Goal: Transaction & Acquisition: Purchase product/service

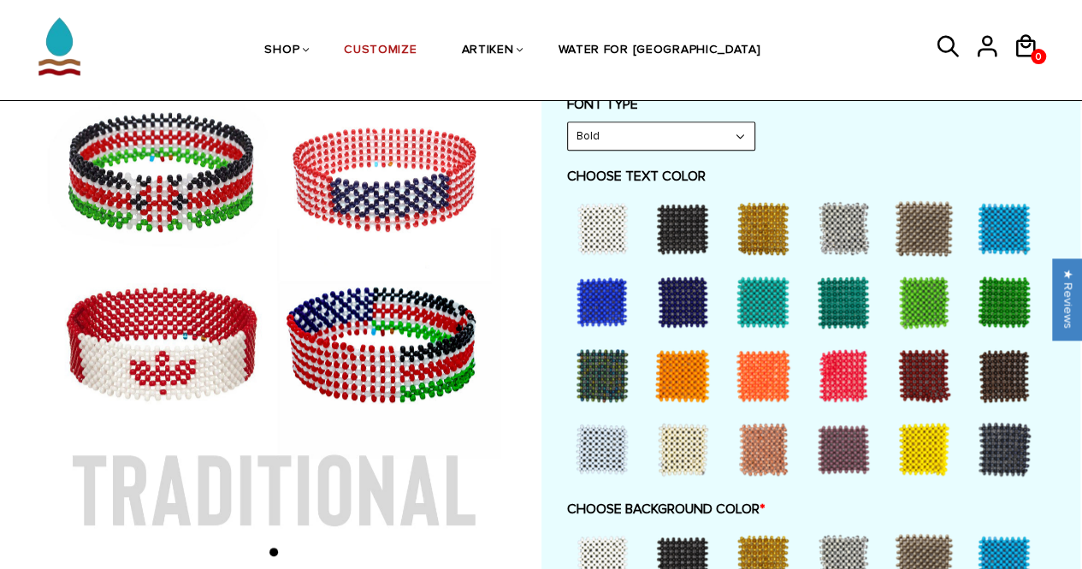
scroll to position [652, 0]
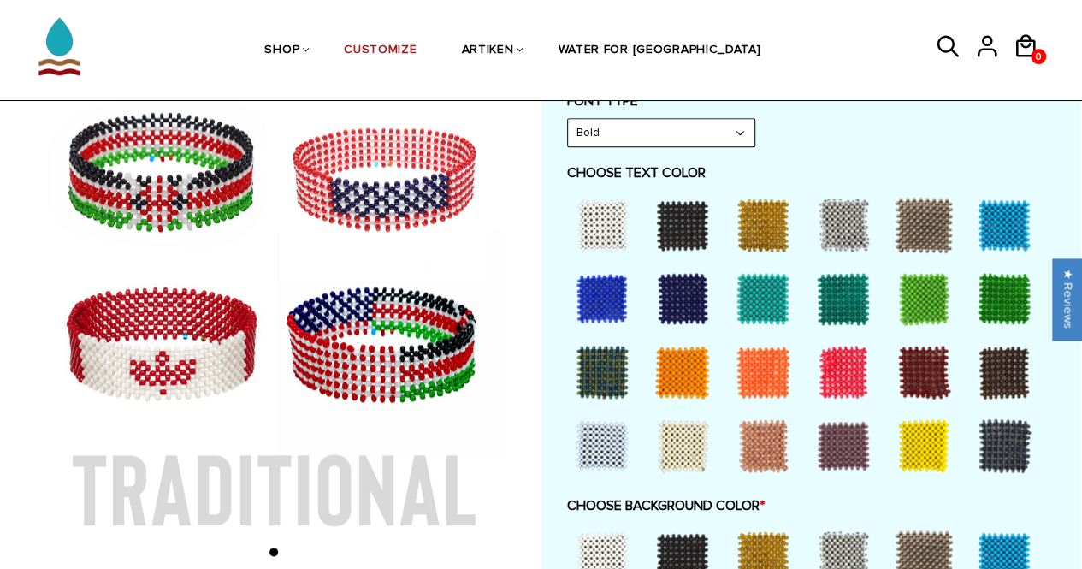
click at [604, 222] on div at bounding box center [602, 225] width 68 height 68
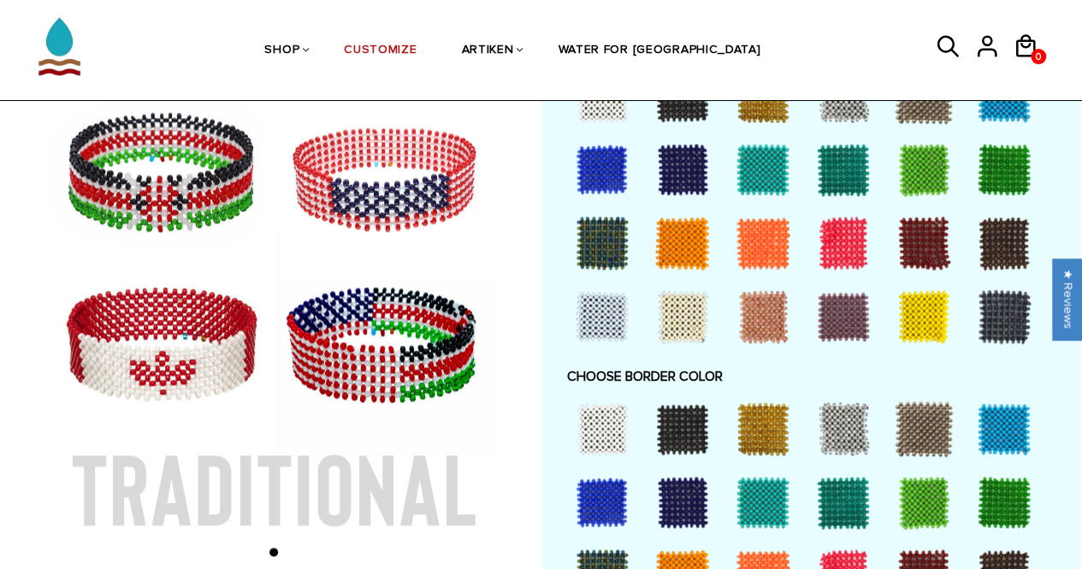
scroll to position [1039, 0]
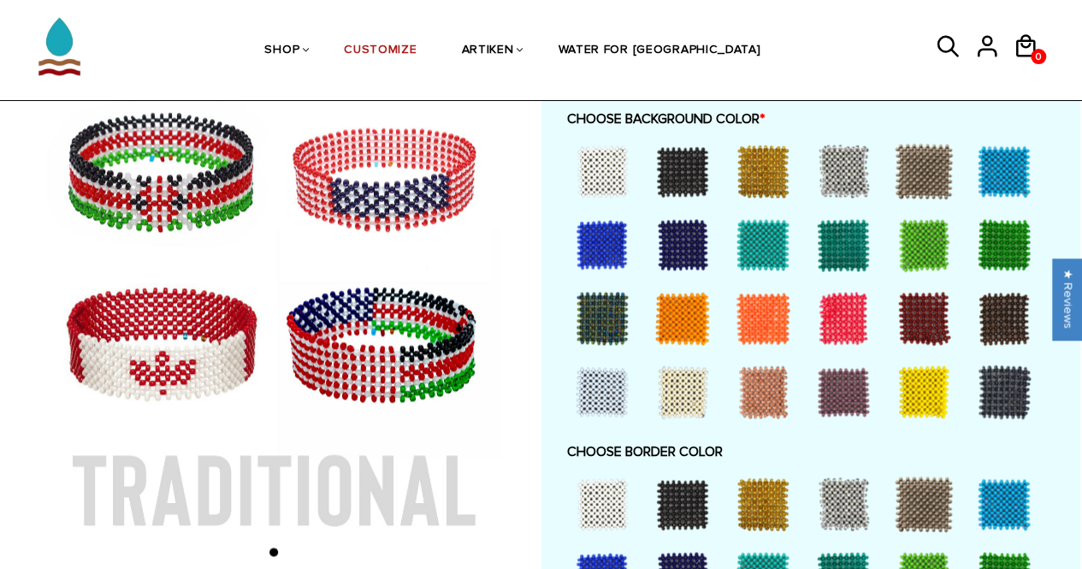
click at [625, 255] on div at bounding box center [602, 244] width 68 height 68
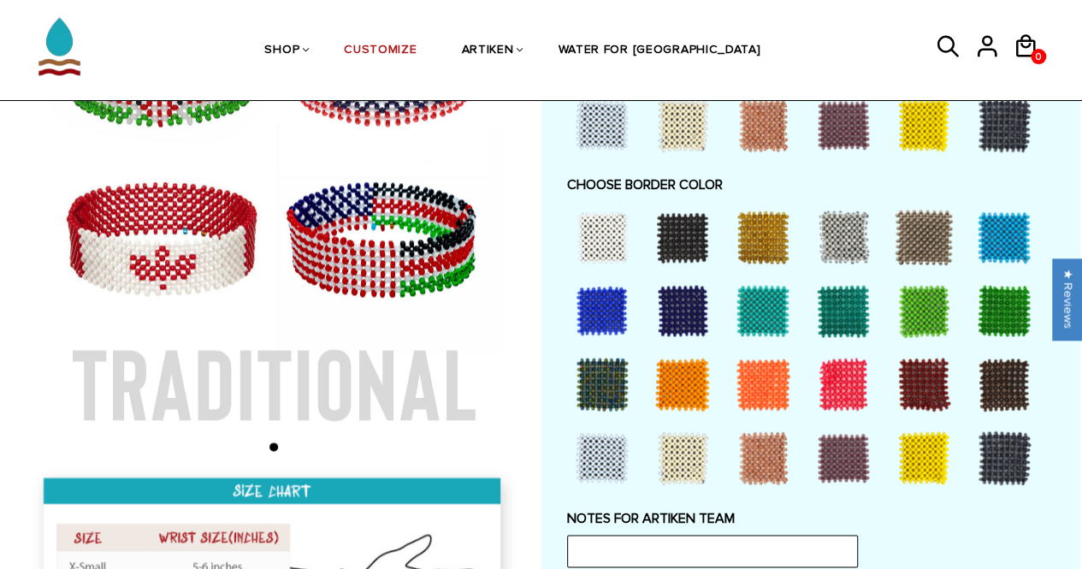
scroll to position [1295, 0]
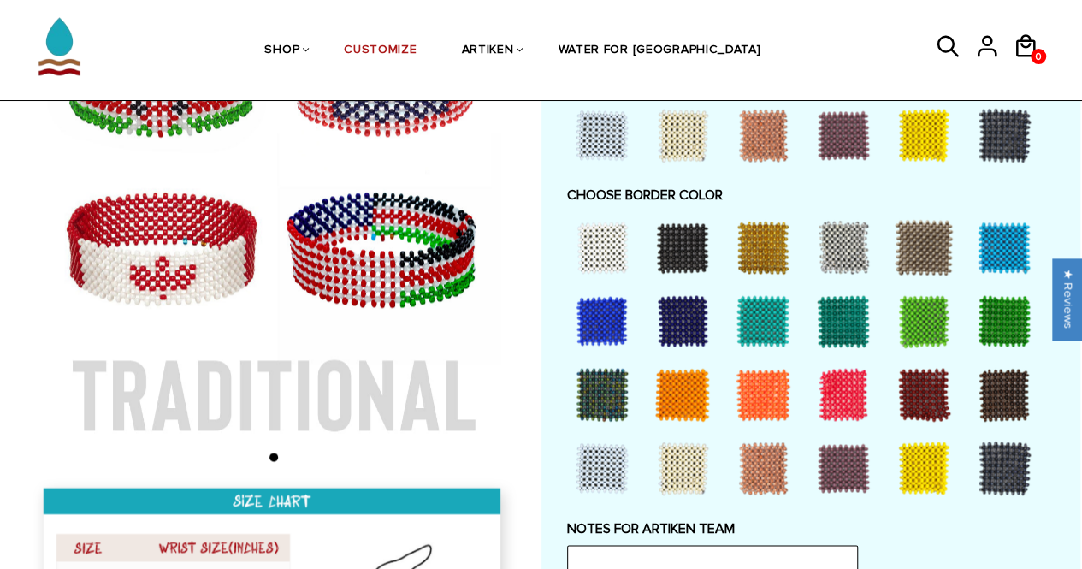
click at [841, 399] on div at bounding box center [843, 394] width 68 height 68
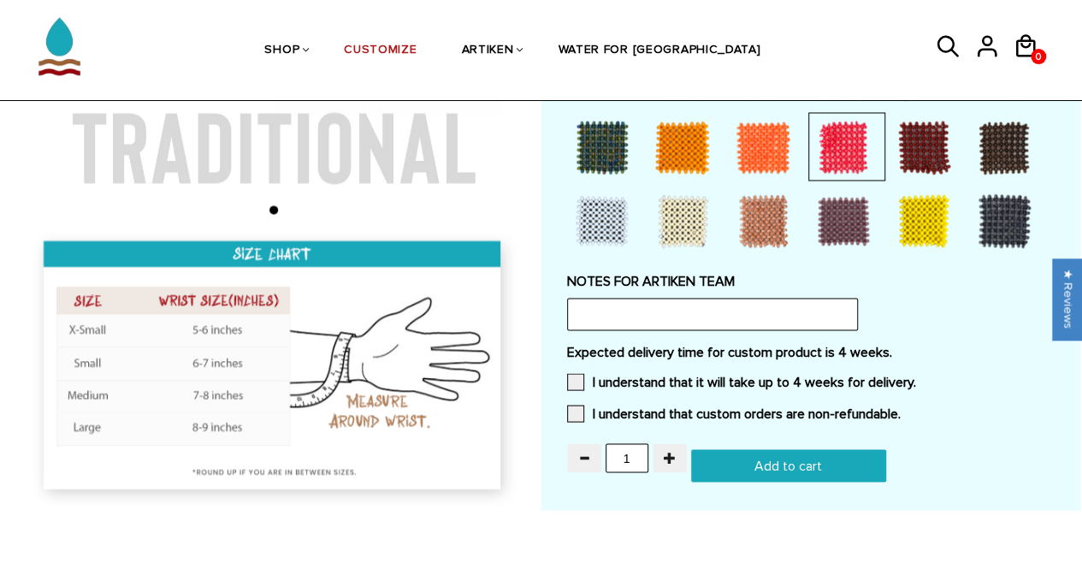
scroll to position [1551, 0]
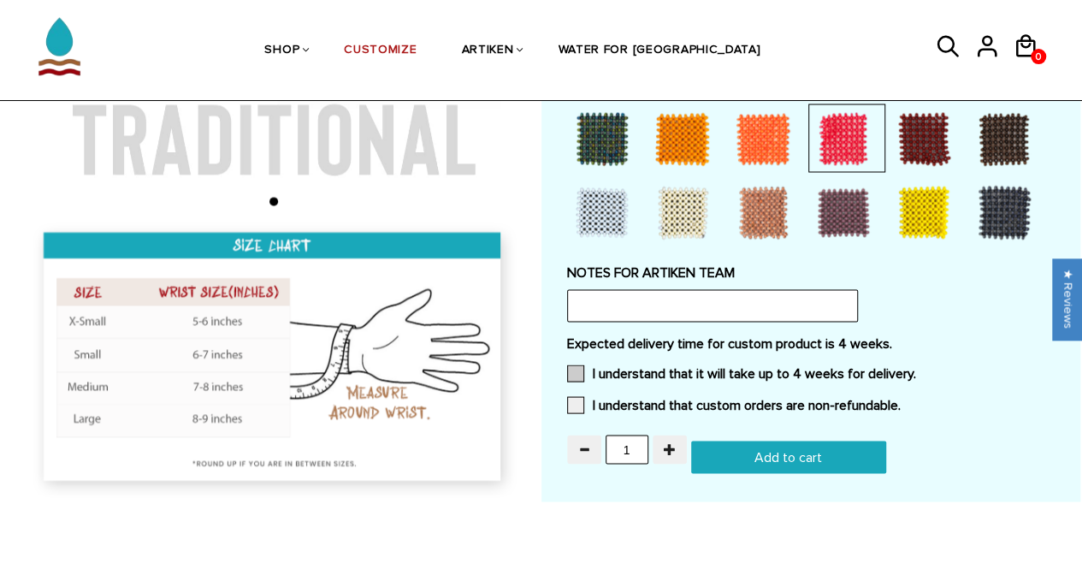
click at [572, 367] on span at bounding box center [575, 372] width 17 height 17
click at [916, 368] on input "I understand that it will take up to 4 weeks for delivery." at bounding box center [916, 368] width 0 height 0
click at [577, 409] on span at bounding box center [575, 404] width 17 height 17
click at [901, 400] on input "I understand that custom orders are non-refundable." at bounding box center [901, 400] width 0 height 0
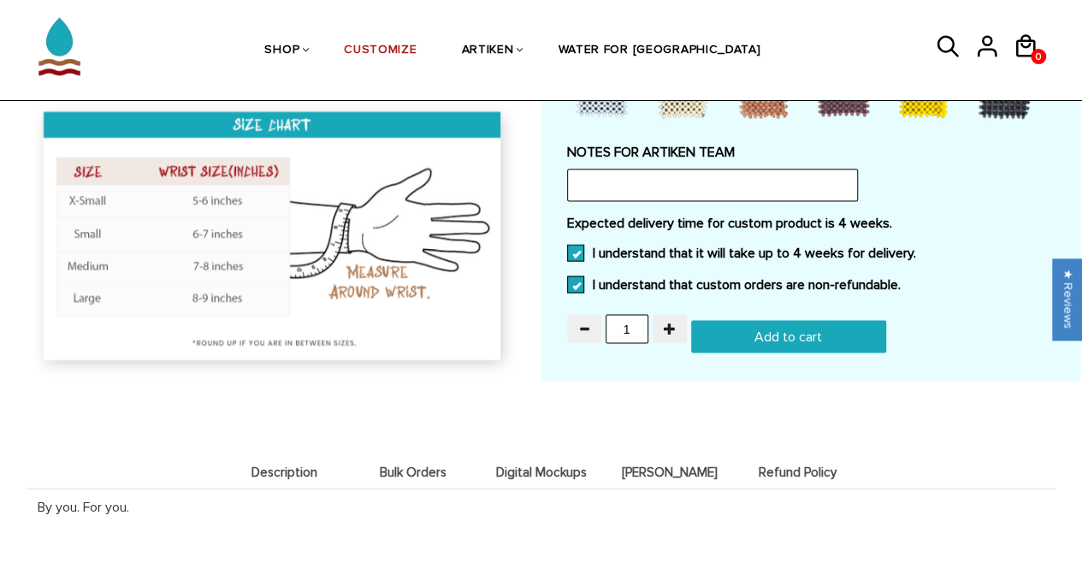
scroll to position [1675, 0]
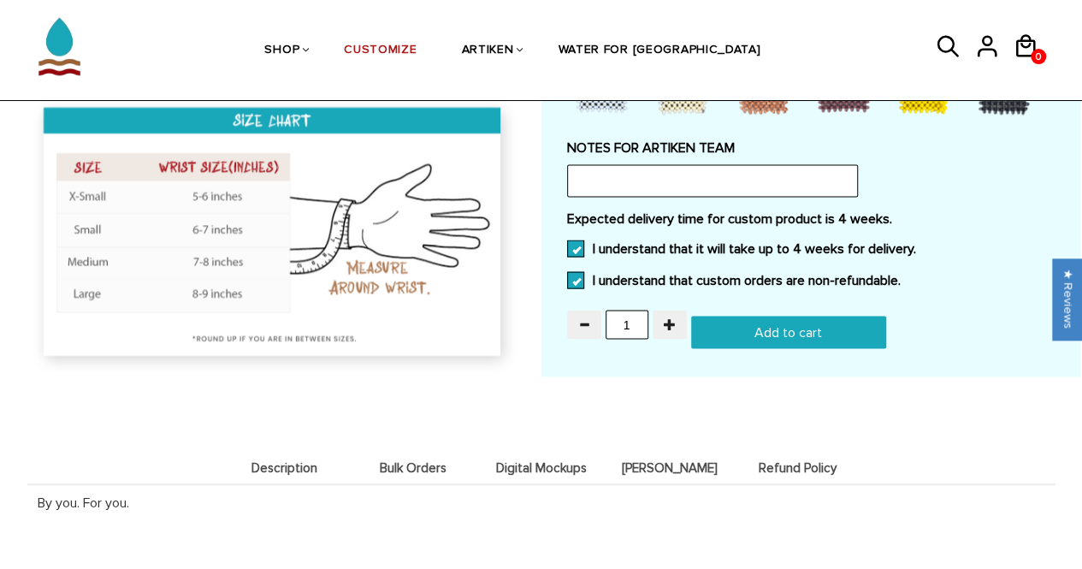
click at [763, 329] on input "Add to cart" at bounding box center [788, 333] width 195 height 33
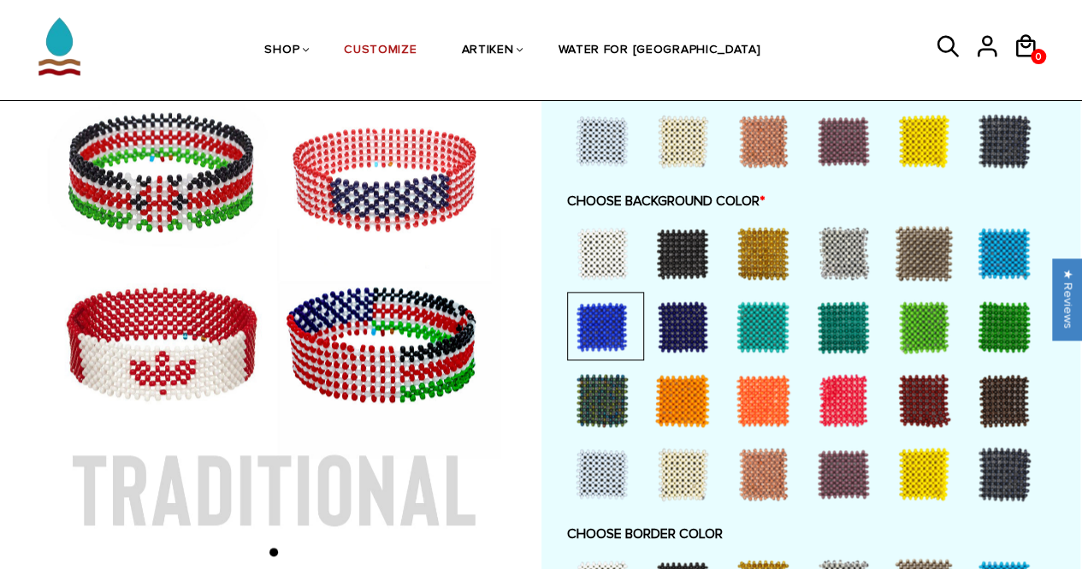
type input "Add to cart"
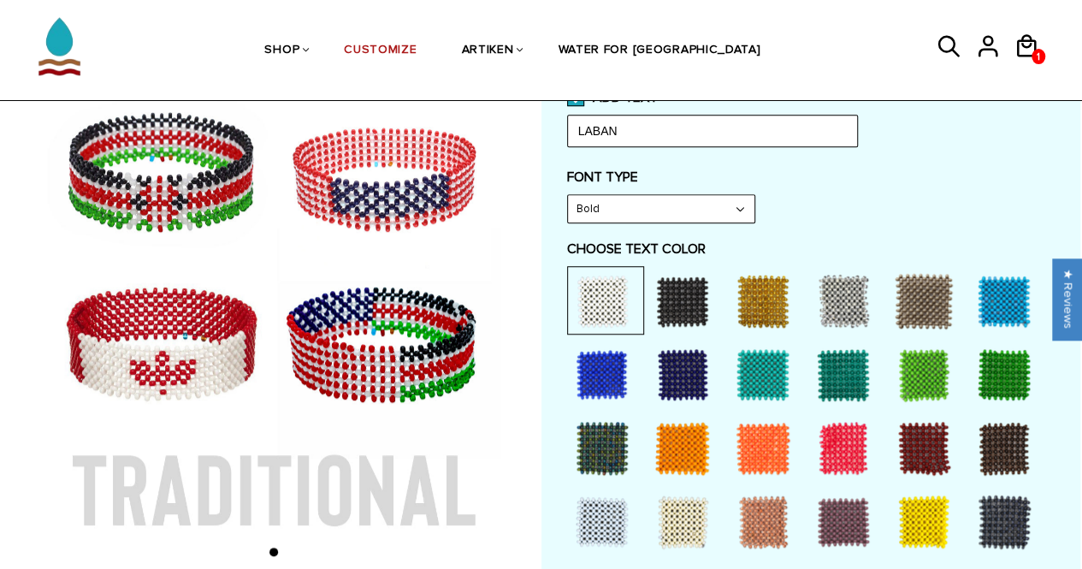
scroll to position [559, 0]
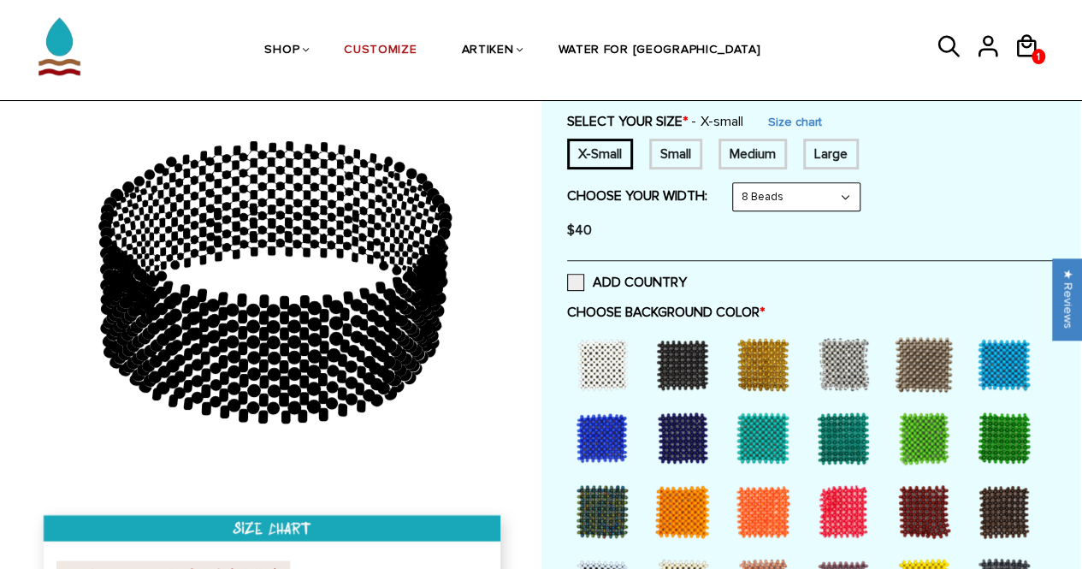
scroll to position [210, 0]
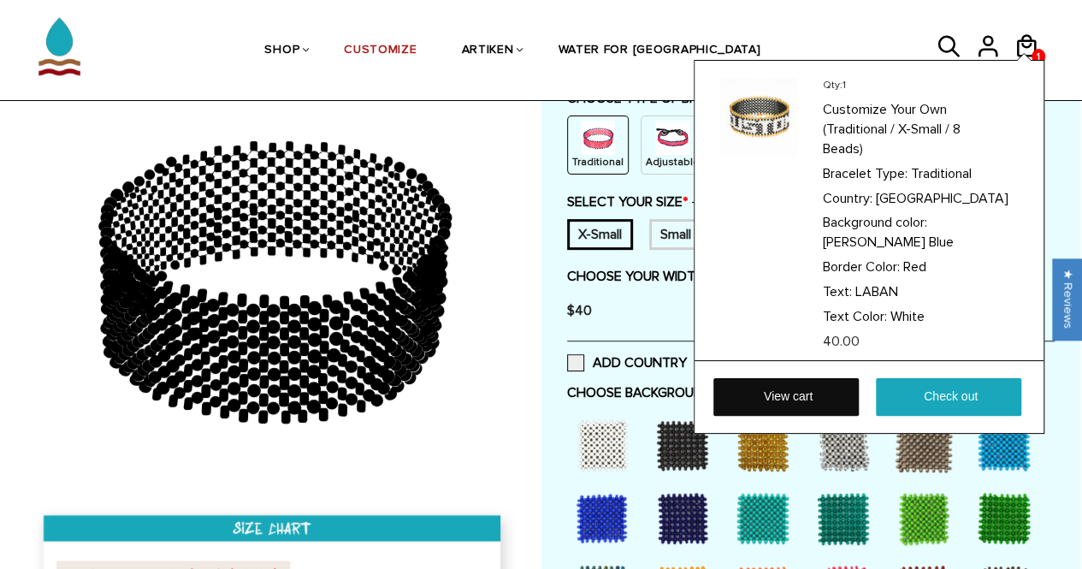
click at [804, 390] on link "View cart" at bounding box center [786, 397] width 145 height 38
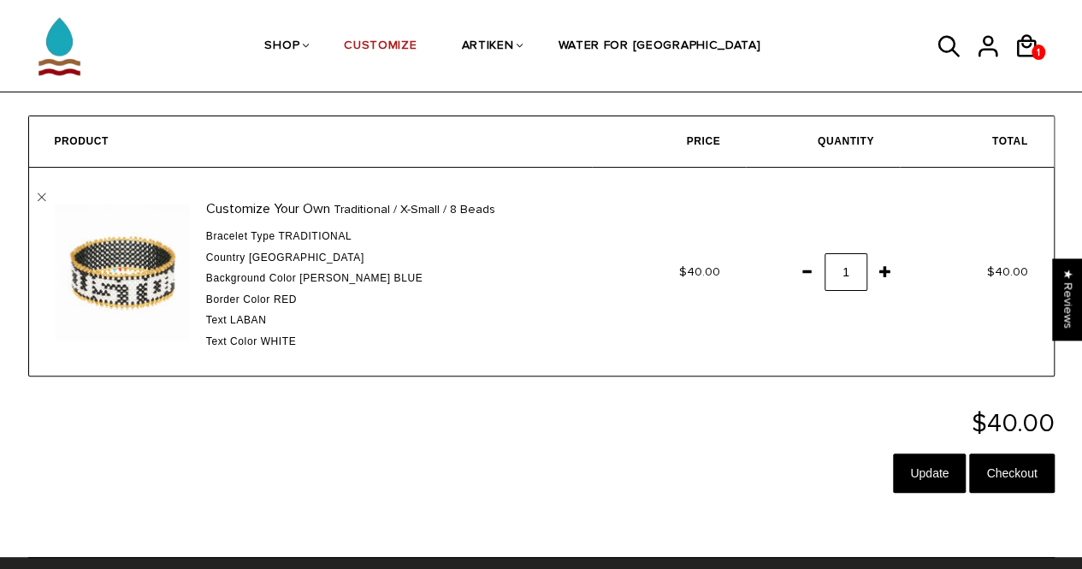
scroll to position [57, 0]
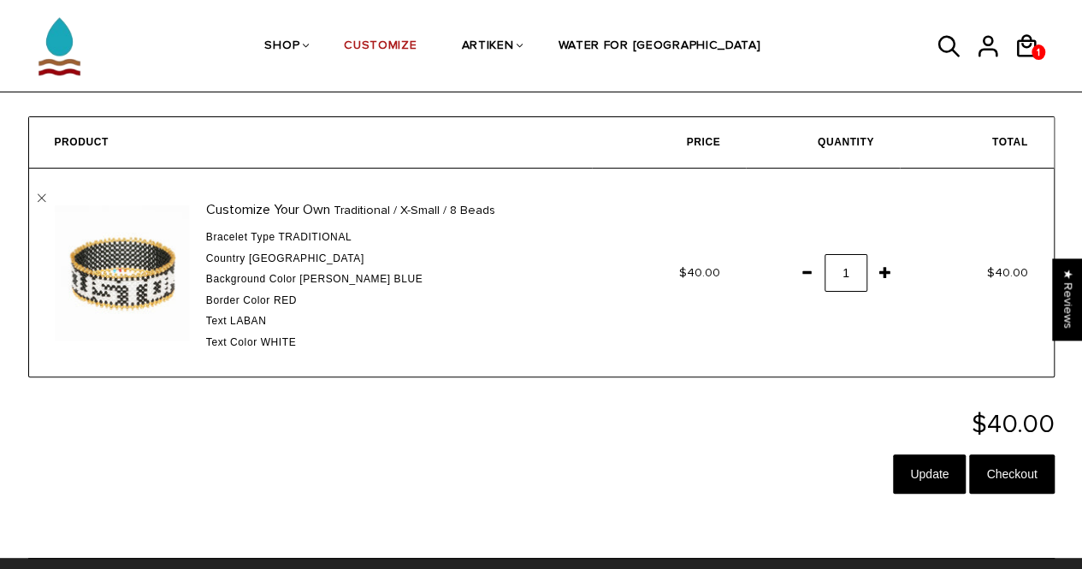
click at [41, 197] on td "Customize Your Own Traditional / X-Small / 8 Beads Bracelet Type Traditional Co…" at bounding box center [311, 273] width 564 height 208
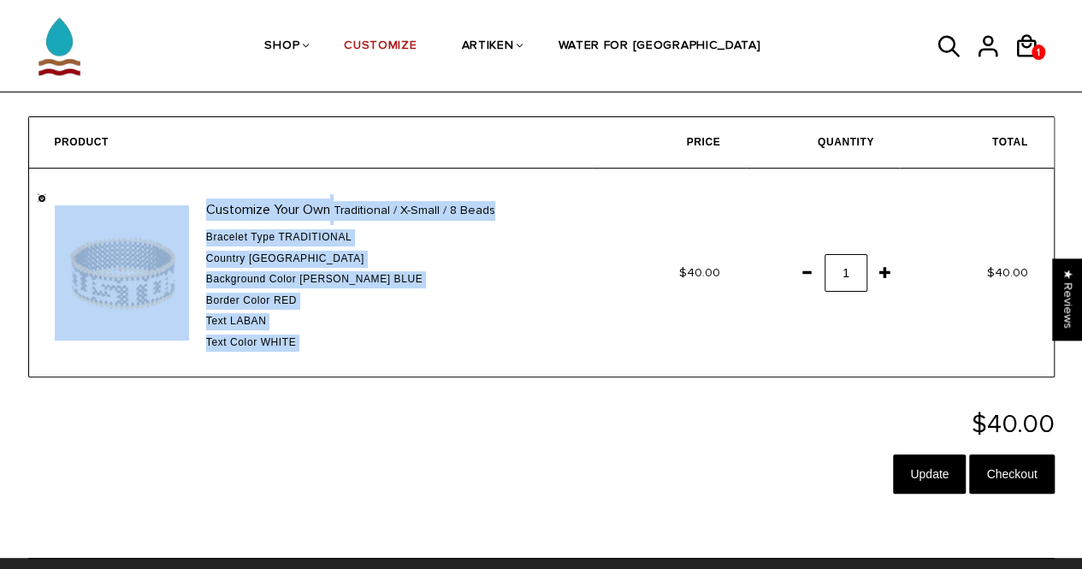
click at [41, 197] on link "" at bounding box center [42, 198] width 9 height 9
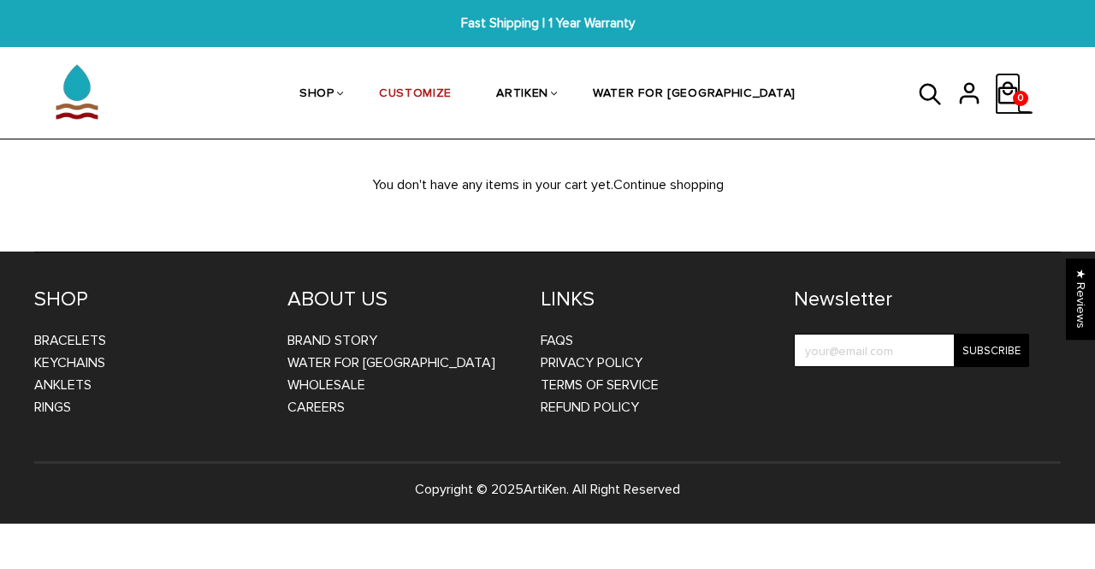
click at [1012, 90] on icon at bounding box center [1008, 93] width 26 height 41
click at [452, 89] on link "CUSTOMIZE" at bounding box center [415, 95] width 73 height 91
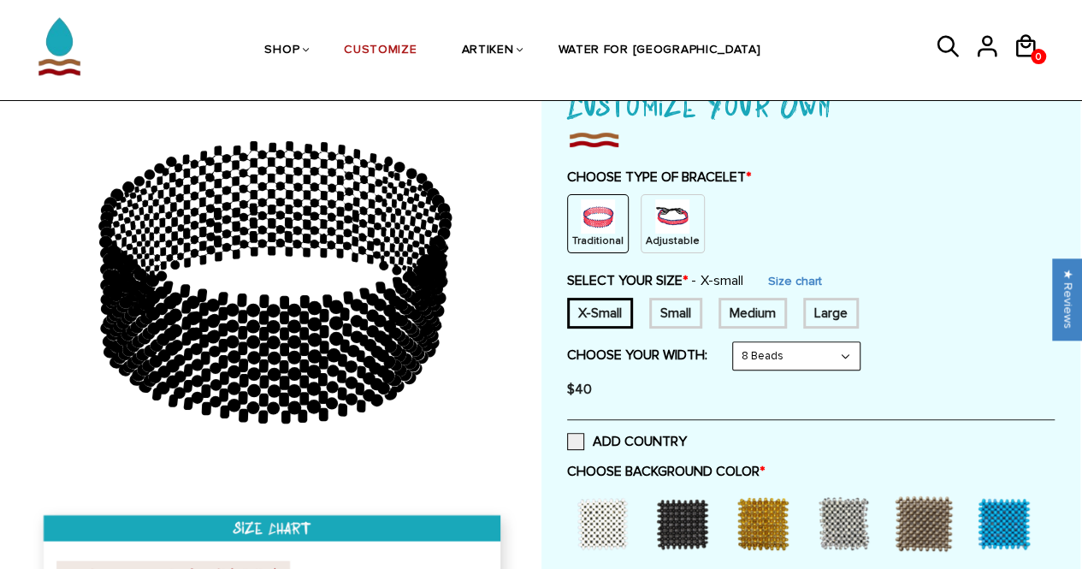
scroll to position [132, 0]
click at [602, 215] on img at bounding box center [598, 216] width 34 height 34
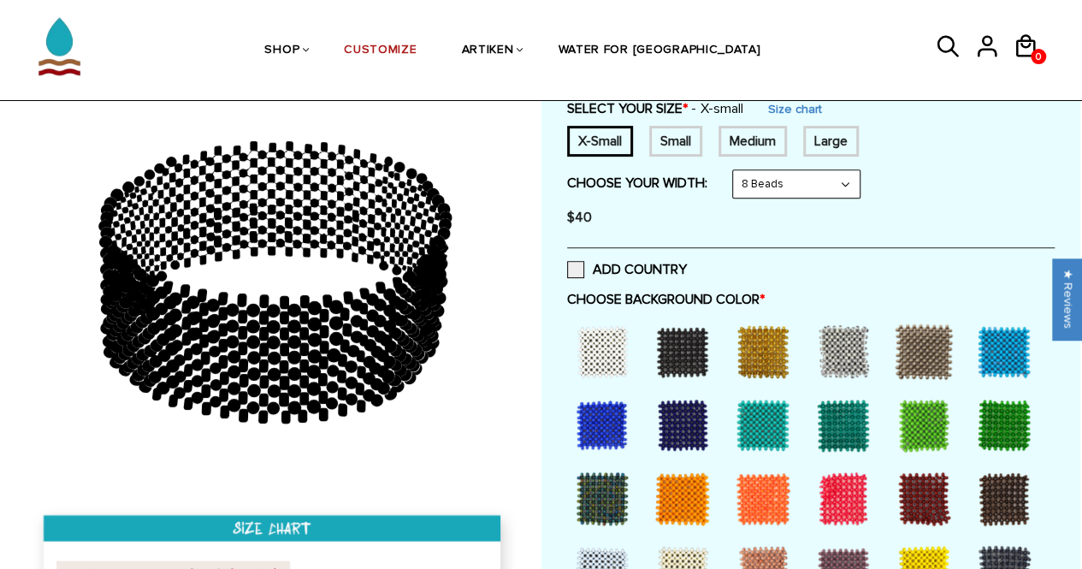
scroll to position [329, 0]
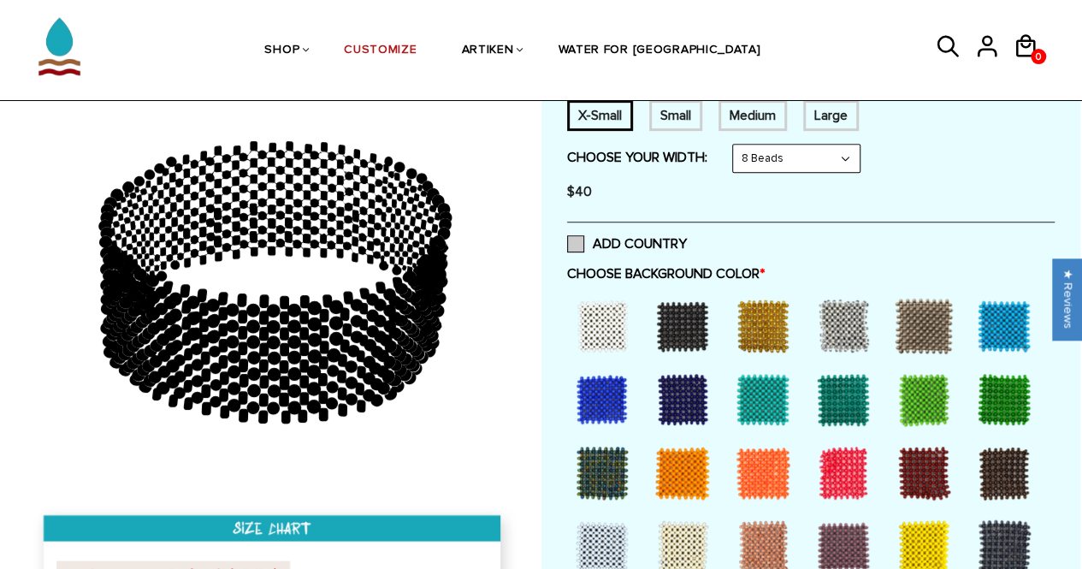
click at [602, 237] on label "ADD COUNTRY" at bounding box center [627, 243] width 120 height 17
click at [687, 239] on input "ADD COUNTRY" at bounding box center [687, 239] width 0 height 0
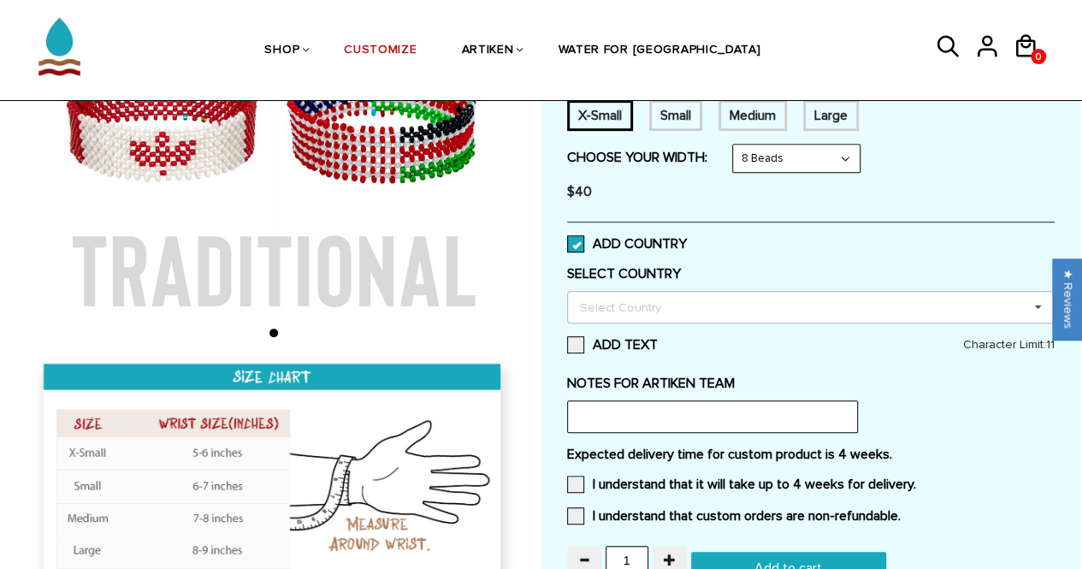
click at [626, 305] on div "Select Country" at bounding box center [631, 307] width 110 height 20
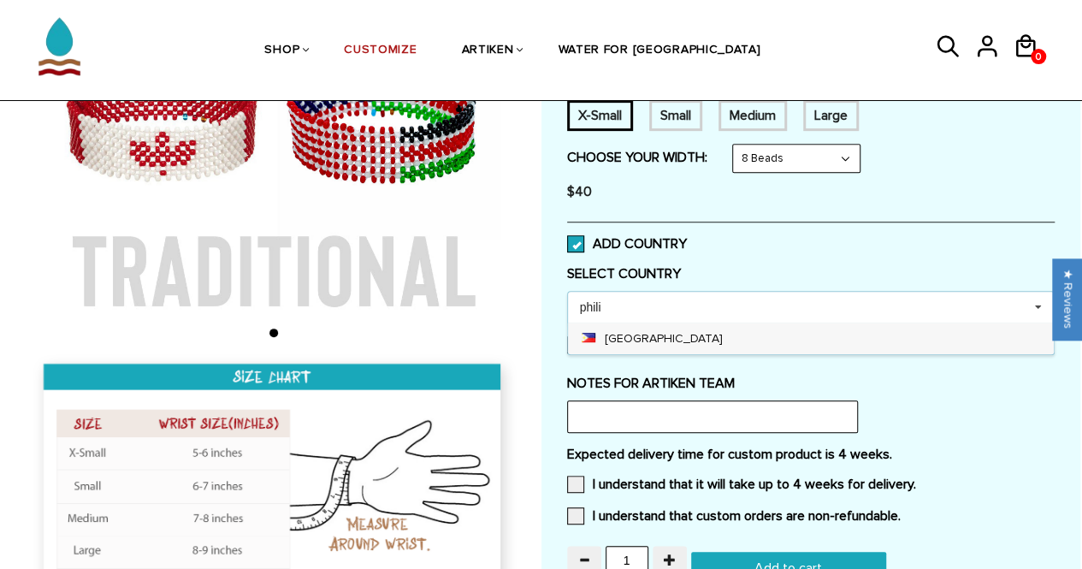
type input "phili"
click at [626, 327] on div "[GEOGRAPHIC_DATA]" at bounding box center [811, 339] width 486 height 32
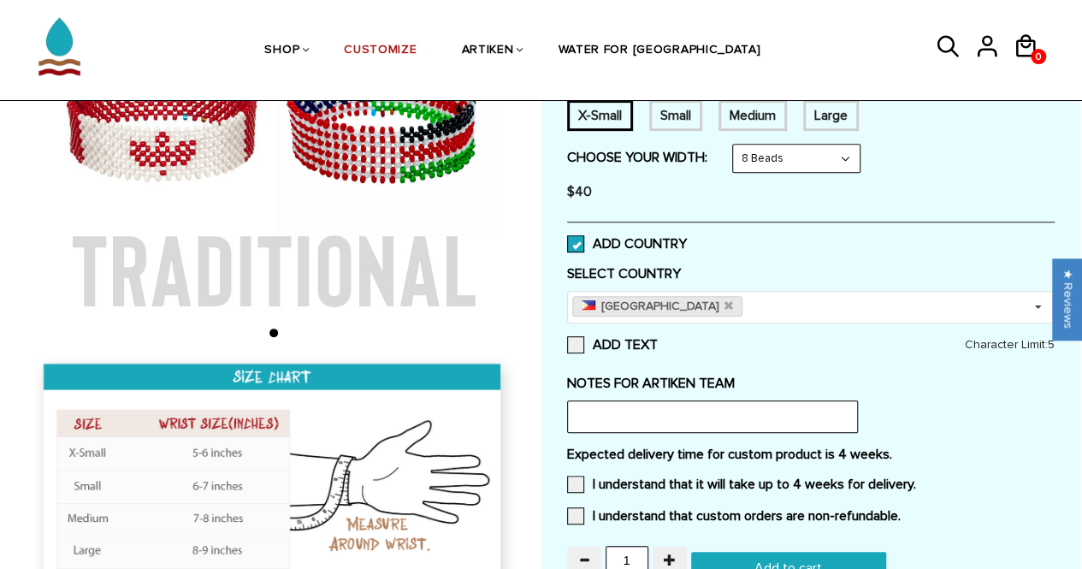
click at [1068, 445] on div "Customize Your Own CHOOSE TYPE OF BRACELET * Traditional Adjustable Traditional…" at bounding box center [811, 231] width 539 height 764
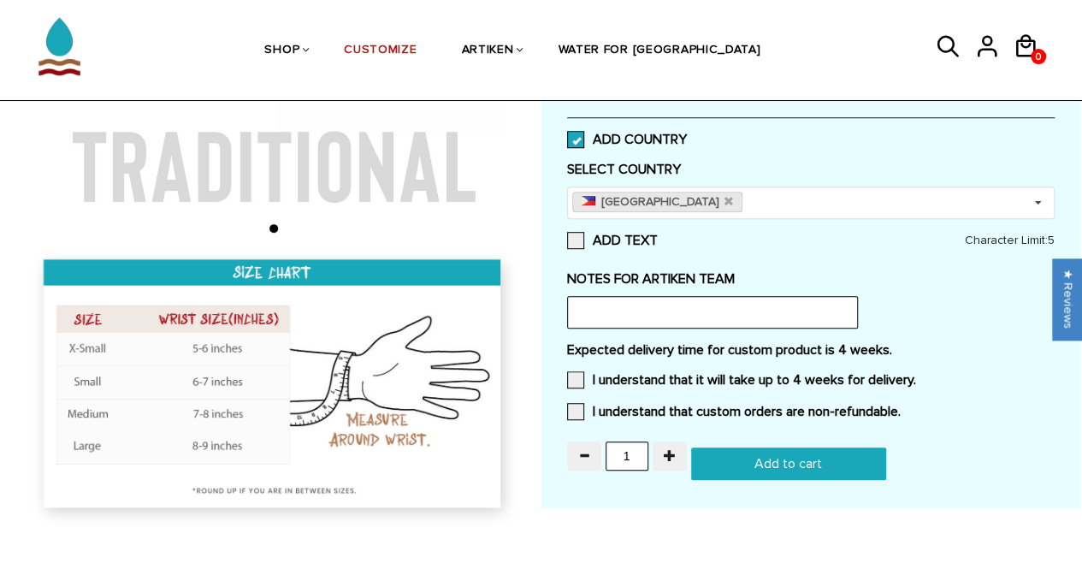
scroll to position [438, 0]
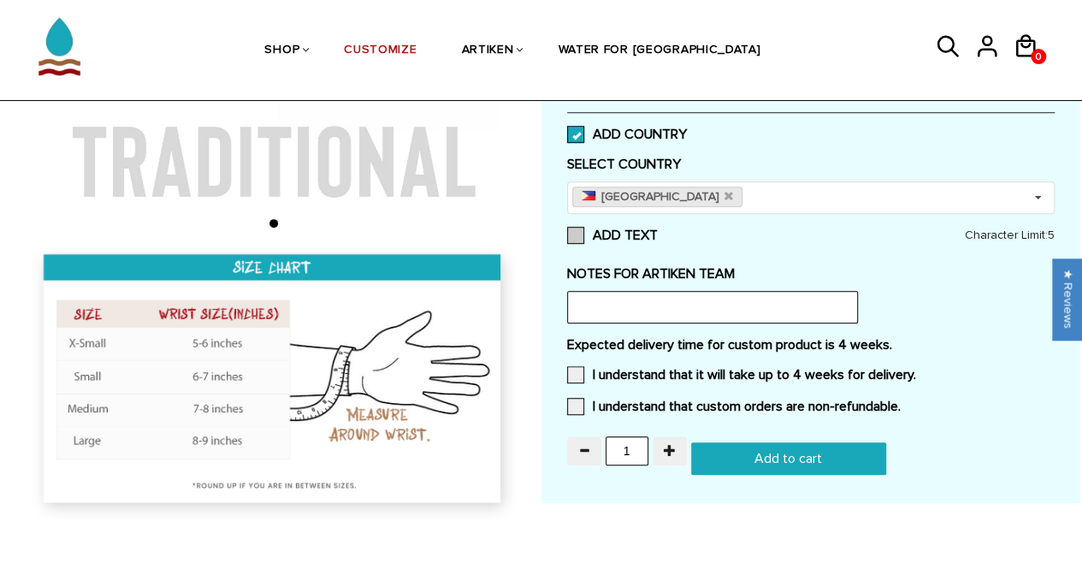
click at [582, 228] on span at bounding box center [575, 235] width 17 height 17
click at [658, 230] on input "ADD TEXT" at bounding box center [658, 230] width 0 height 0
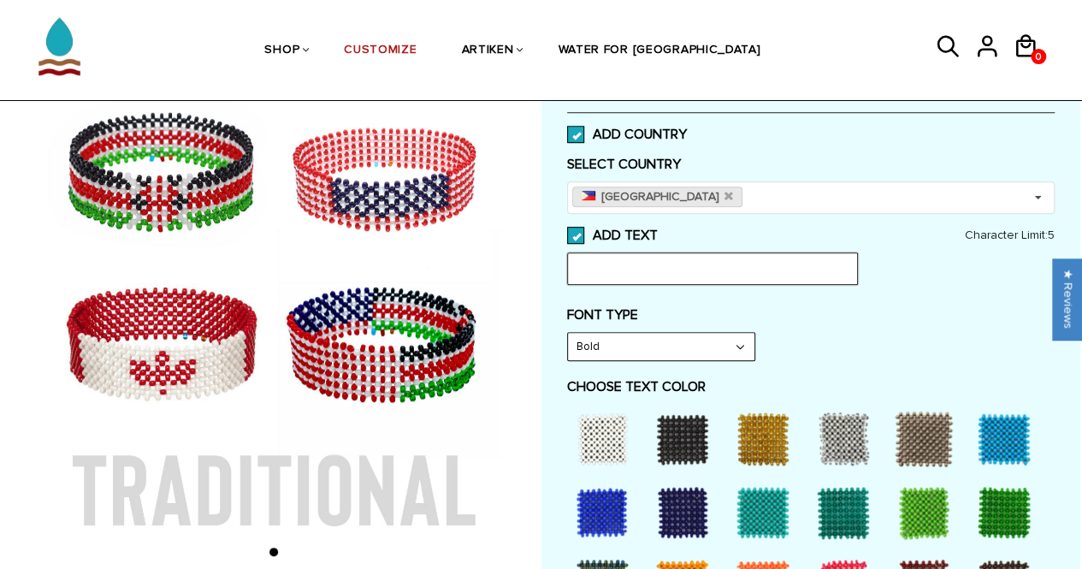
click at [631, 258] on input "text" at bounding box center [712, 268] width 291 height 33
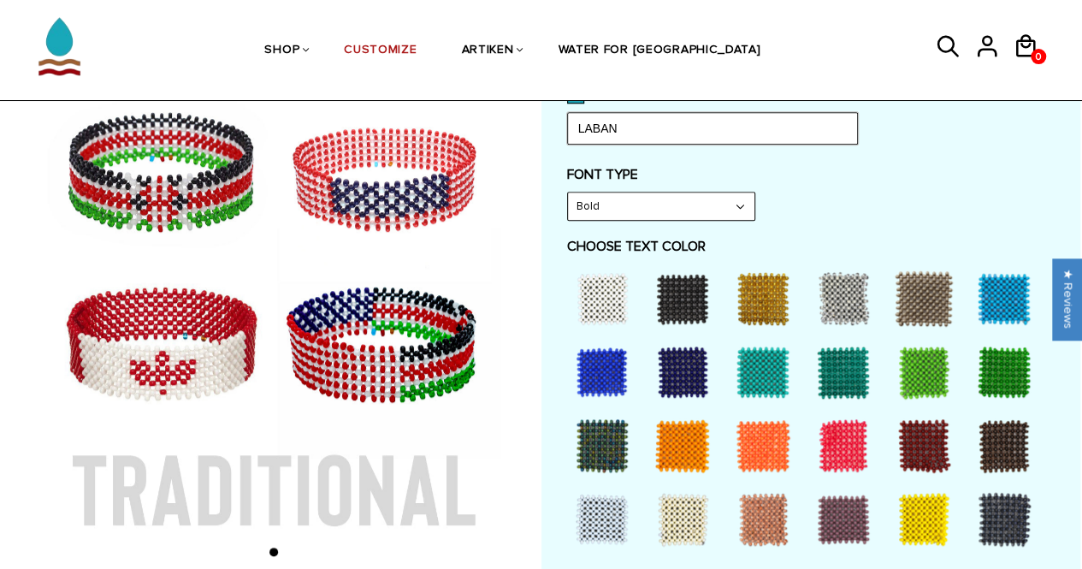
scroll to position [580, 0]
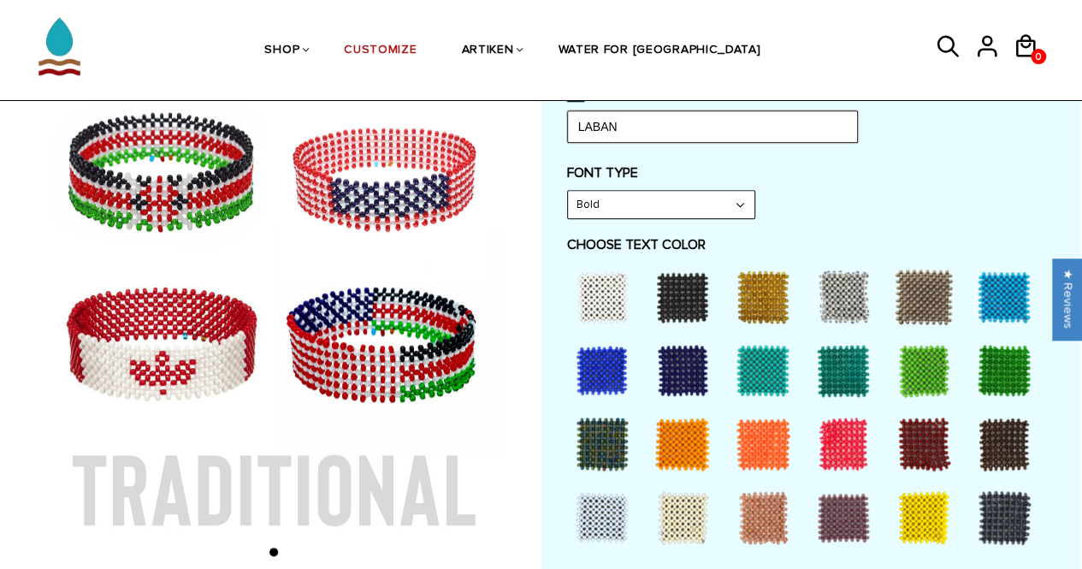
type input "LABAN"
click at [622, 292] on div at bounding box center [602, 297] width 68 height 68
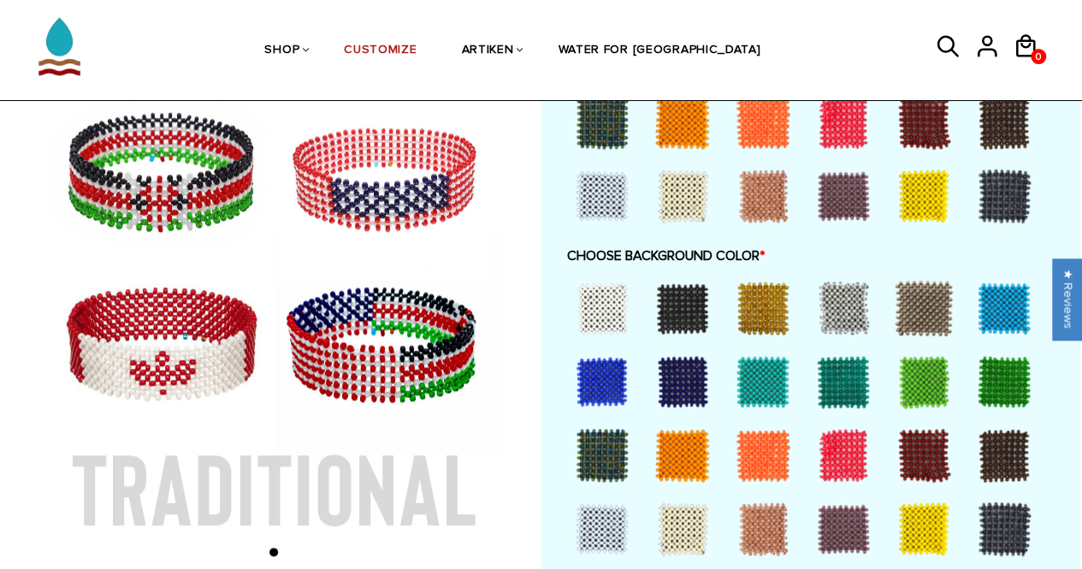
scroll to position [904, 0]
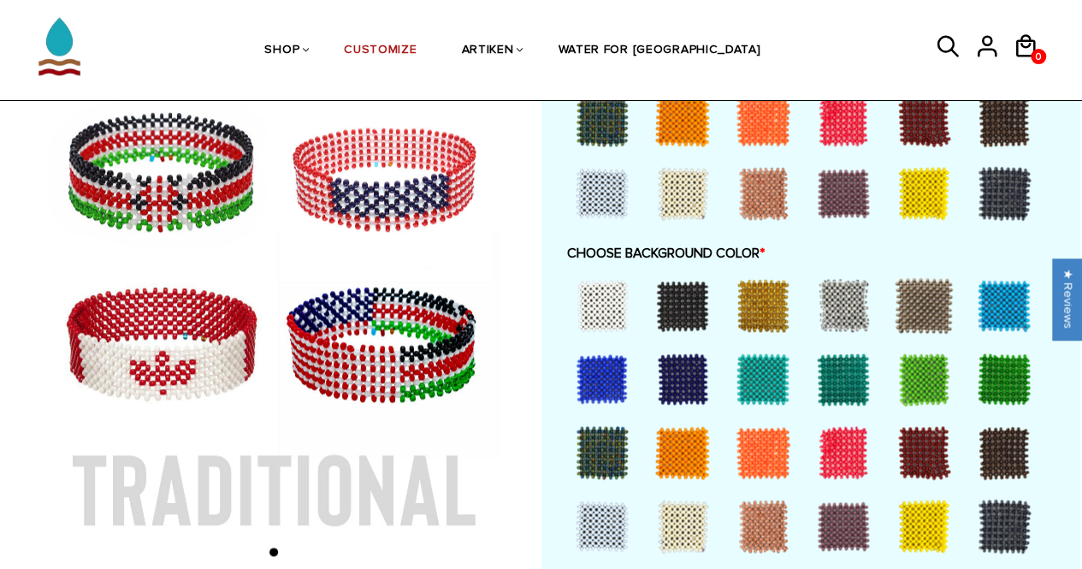
click at [848, 443] on div at bounding box center [843, 452] width 68 height 68
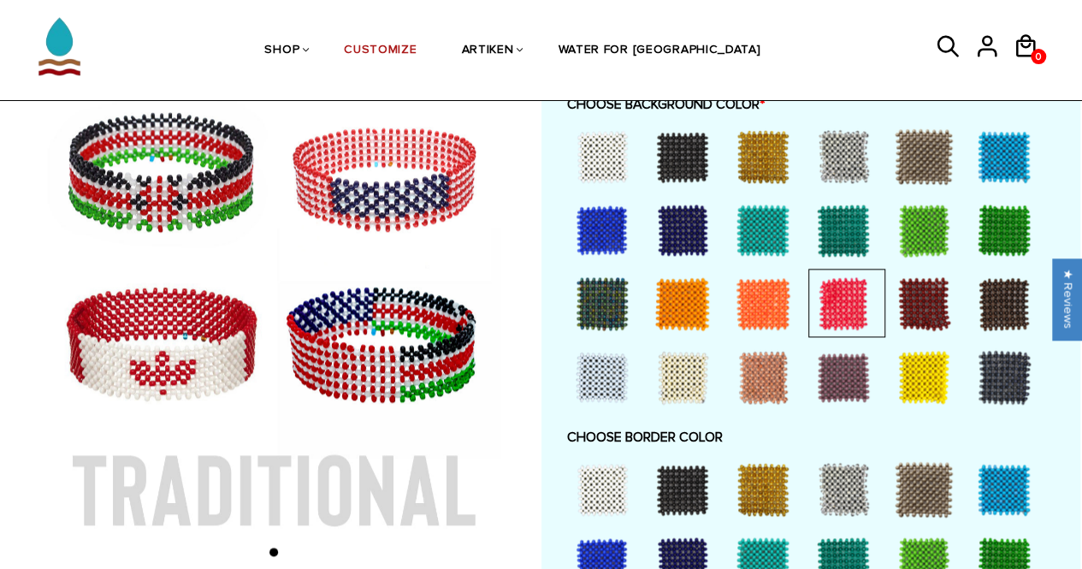
scroll to position [1048, 0]
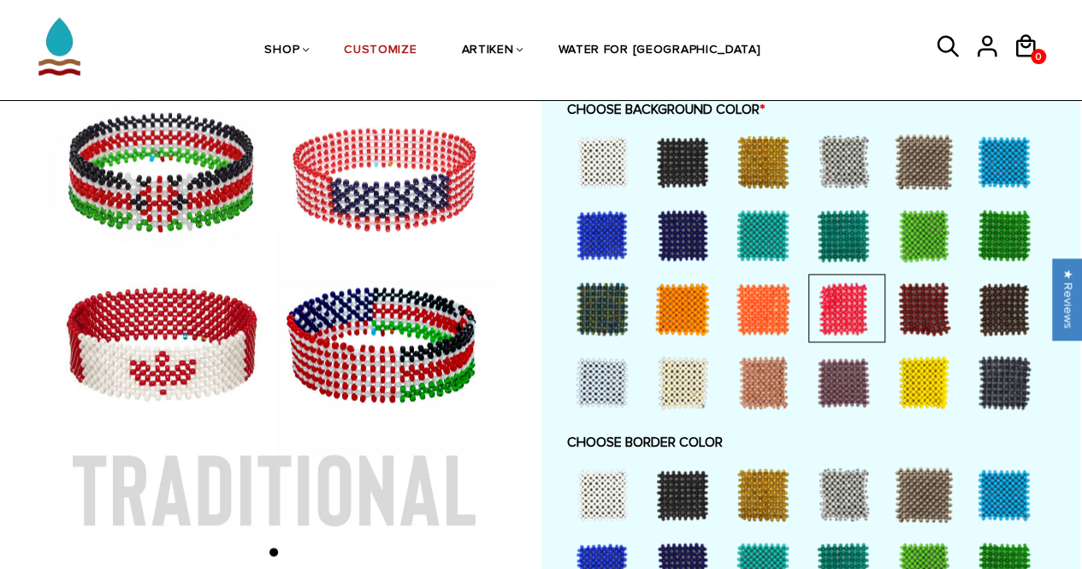
click at [621, 247] on div at bounding box center [602, 235] width 68 height 68
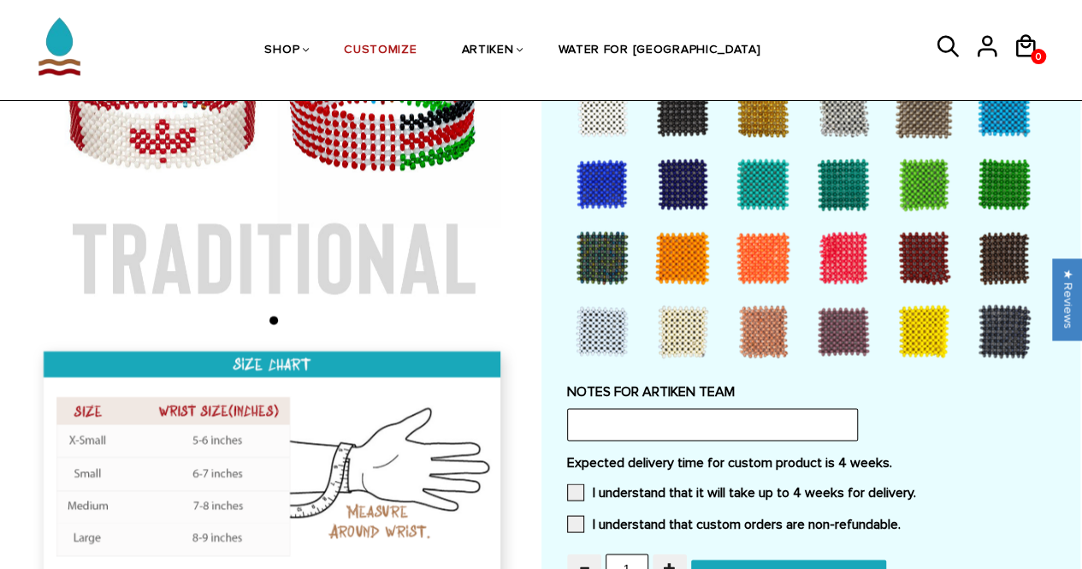
scroll to position [1433, 0]
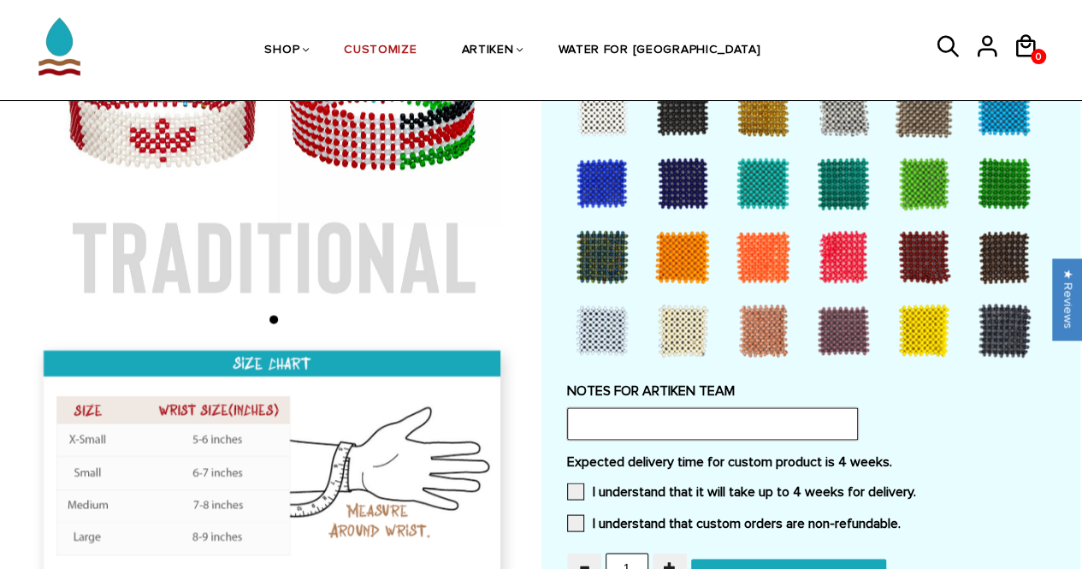
click at [756, 418] on input "text" at bounding box center [712, 423] width 291 height 33
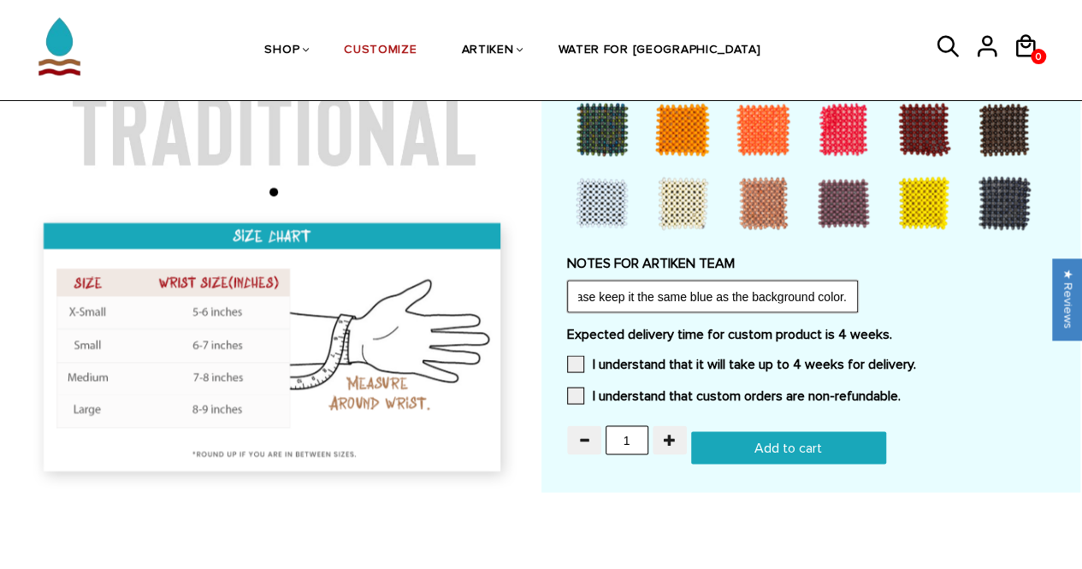
scroll to position [1562, 0]
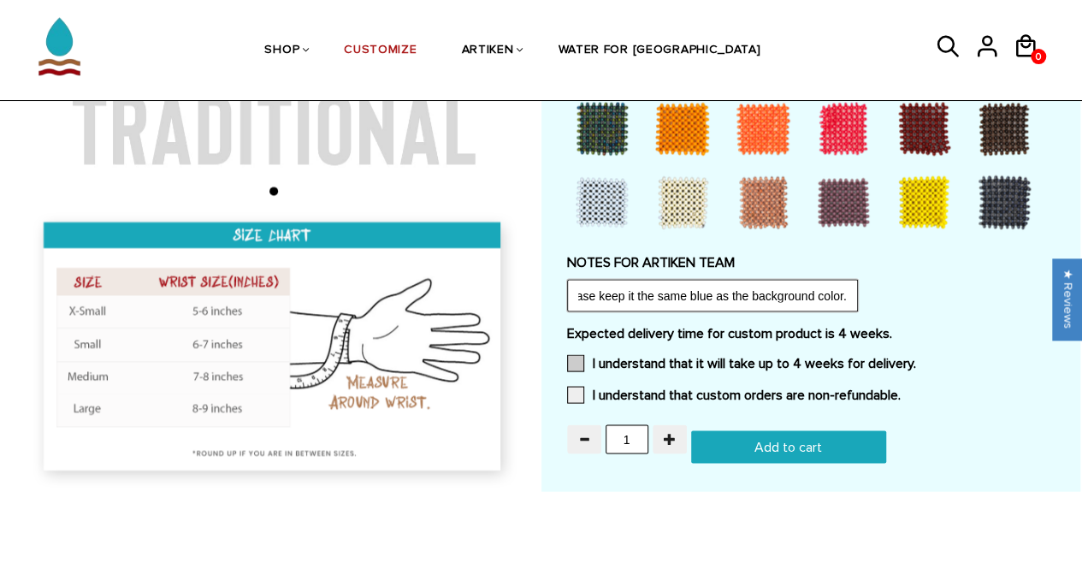
type input "No border color difference, please keep it the same blue as the background colo…"
click at [577, 357] on span at bounding box center [575, 362] width 17 height 17
click at [916, 358] on input "I understand that it will take up to 4 weeks for delivery." at bounding box center [916, 358] width 0 height 0
click at [577, 378] on div "Expected delivery time for custom product is 4 weeks. I understand that it will…" at bounding box center [811, 368] width 488 height 89
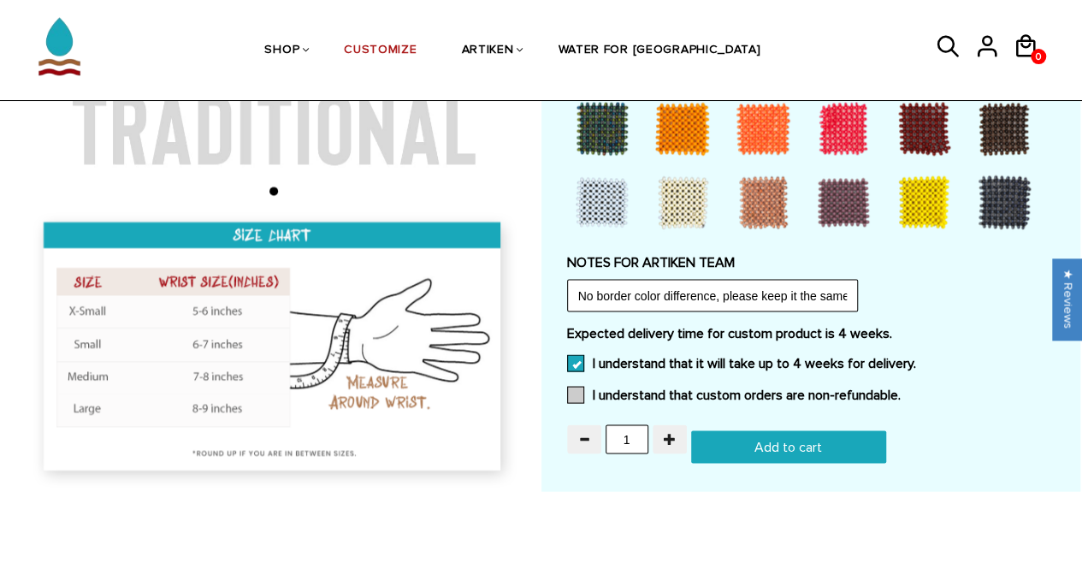
click at [577, 386] on span at bounding box center [575, 394] width 17 height 17
click at [901, 389] on input "I understand that custom orders are non-refundable." at bounding box center [901, 389] width 0 height 0
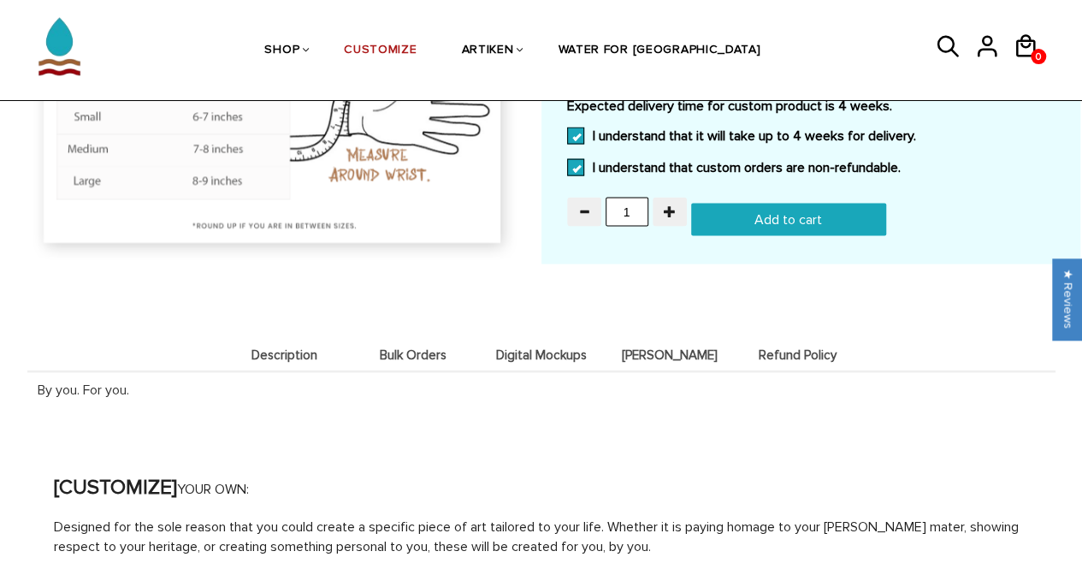
scroll to position [1764, 0]
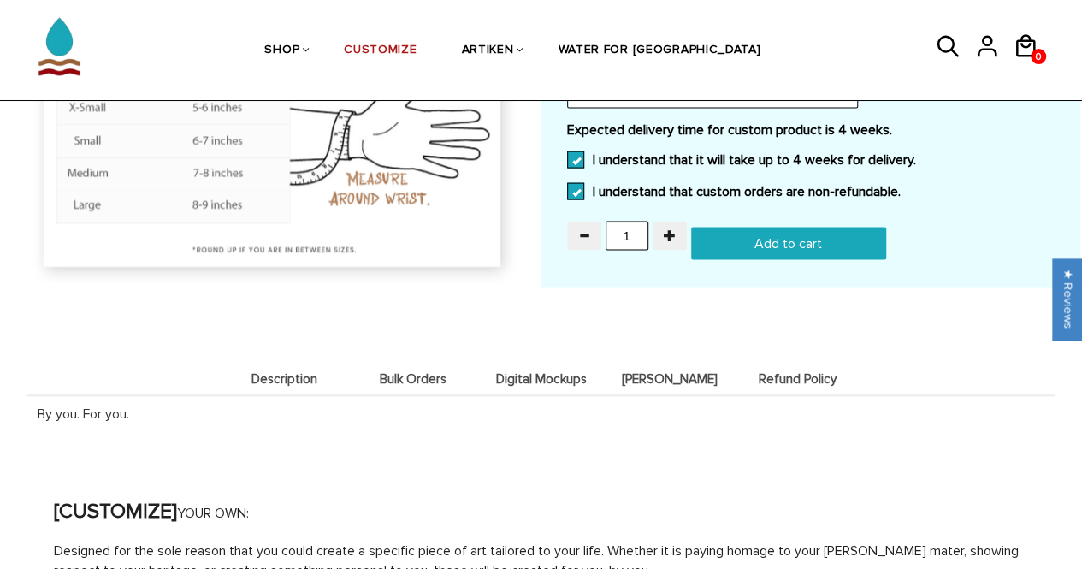
click at [755, 247] on input "Add to cart" at bounding box center [788, 244] width 195 height 33
type input "Add to cart"
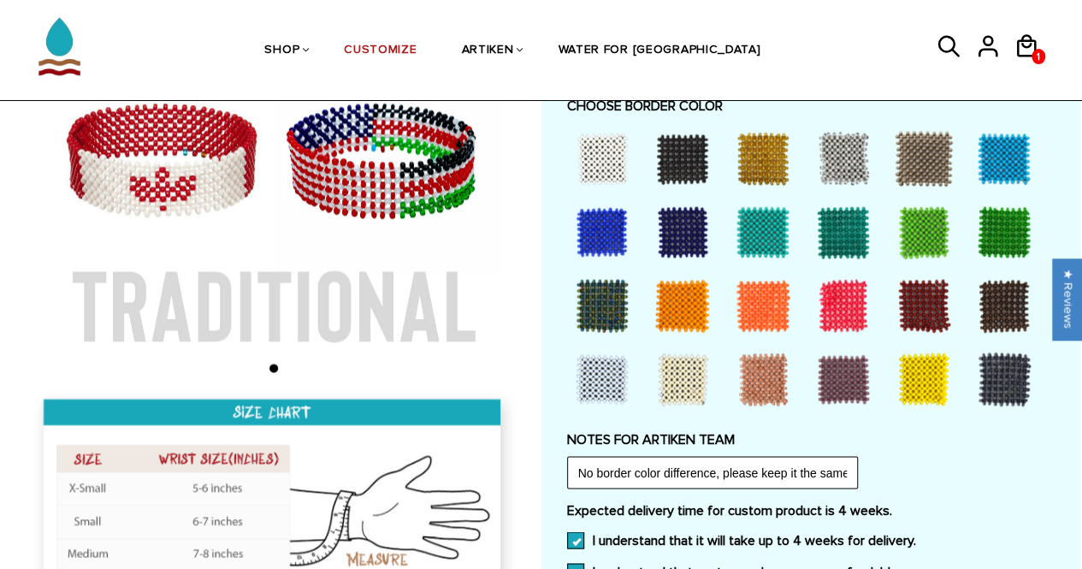
scroll to position [1366, 0]
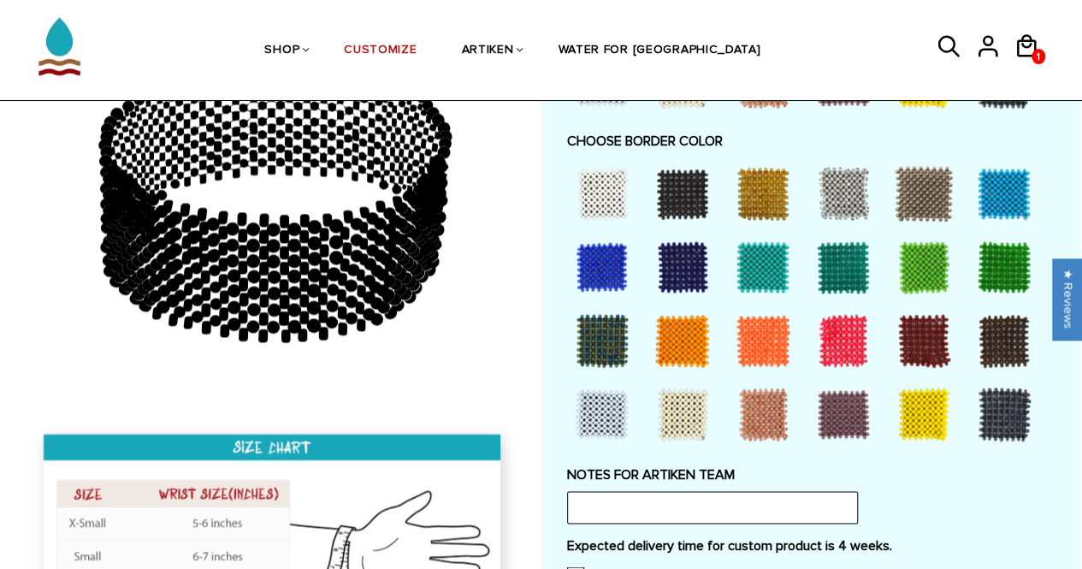
scroll to position [1275, 0]
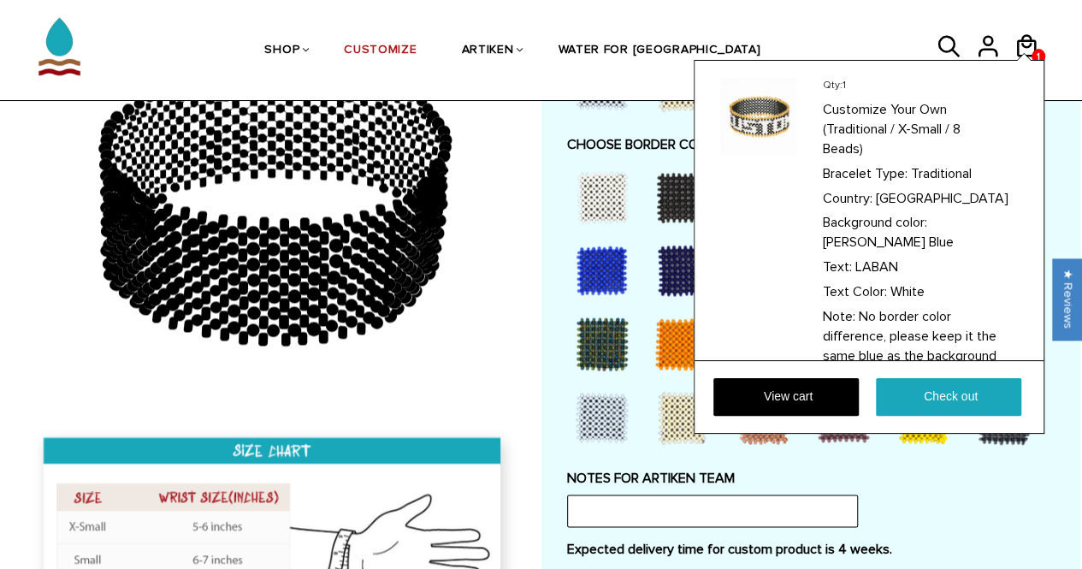
click at [1040, 60] on div "Qty: 1 Customize Your Own (Traditional / X-Small / 8 Beads) Bracelet Type: Trad…" at bounding box center [869, 247] width 351 height 374
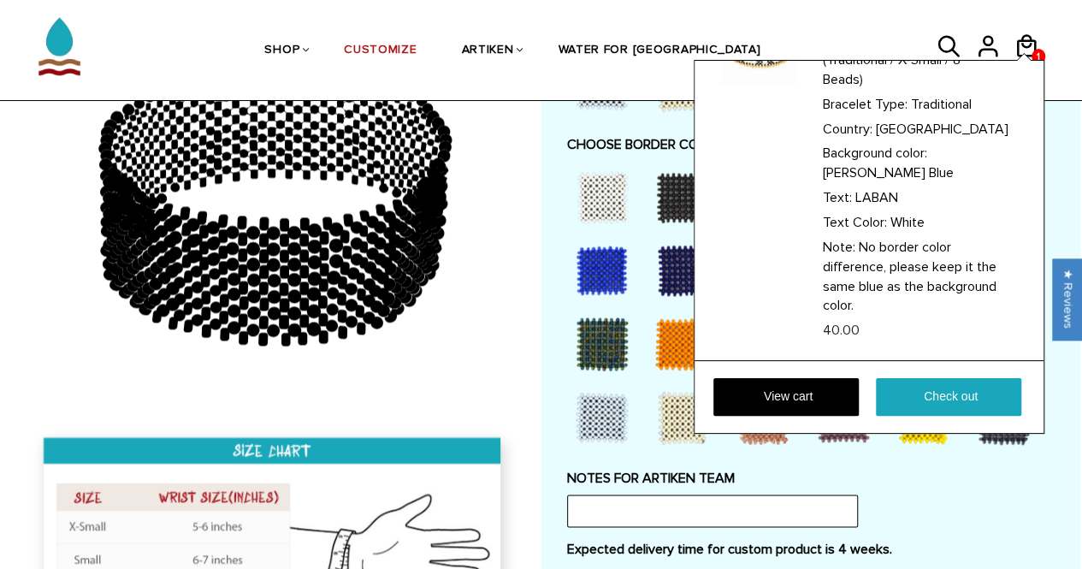
scroll to position [144, 0]
click at [808, 408] on link "View cart" at bounding box center [786, 397] width 145 height 38
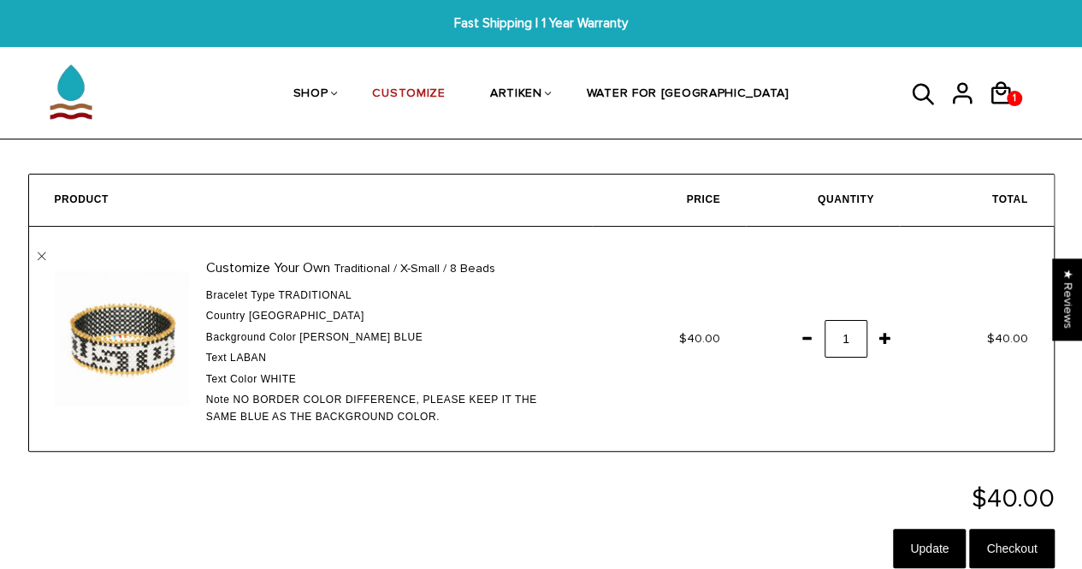
scroll to position [25, 0]
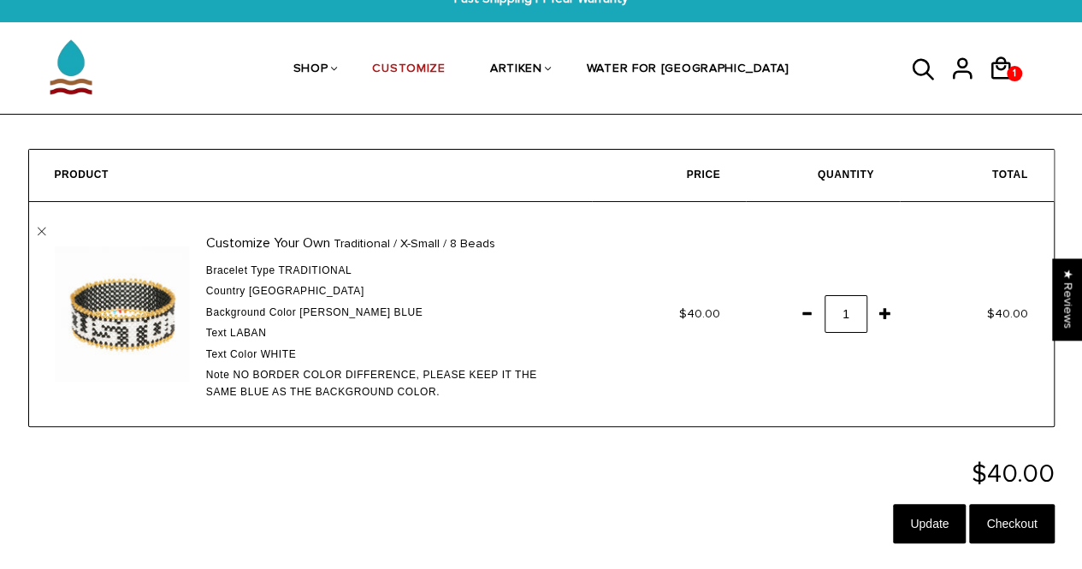
click at [811, 311] on span at bounding box center [806, 313] width 29 height 31
click at [39, 237] on td "Customize Your Own Traditional / X-Small / 8 Beads Bracelet Type Traditional Co…" at bounding box center [311, 314] width 564 height 225
click at [39, 233] on link "" at bounding box center [42, 232] width 9 height 9
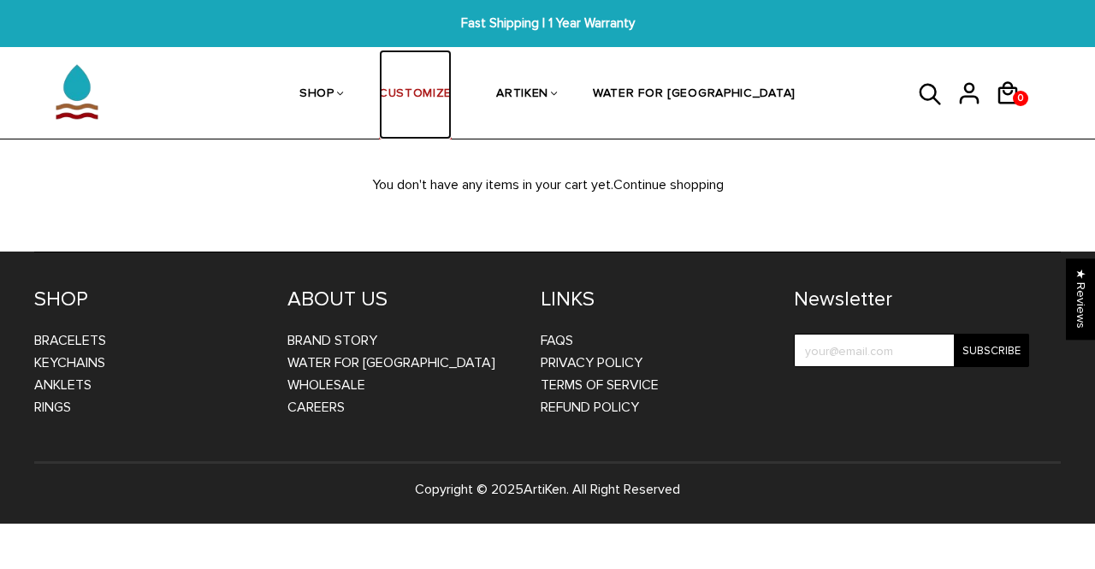
click at [448, 97] on link "CUSTOMIZE" at bounding box center [415, 95] width 73 height 91
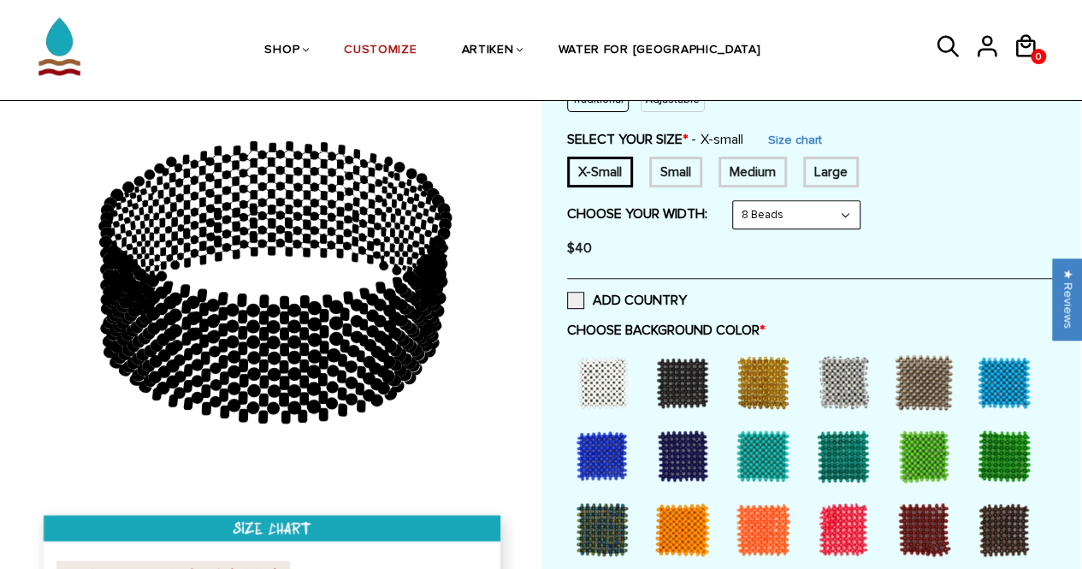
scroll to position [277, 0]
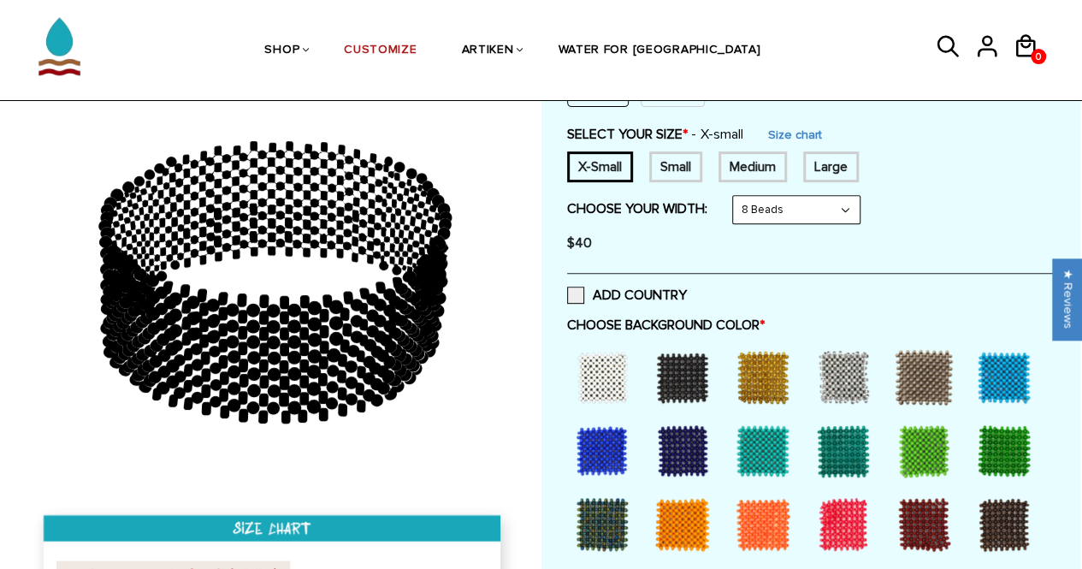
click at [578, 278] on div "ADD COUNTRY" at bounding box center [811, 295] width 488 height 44
click at [580, 287] on span at bounding box center [575, 295] width 17 height 17
click at [687, 290] on input "ADD COUNTRY" at bounding box center [687, 290] width 0 height 0
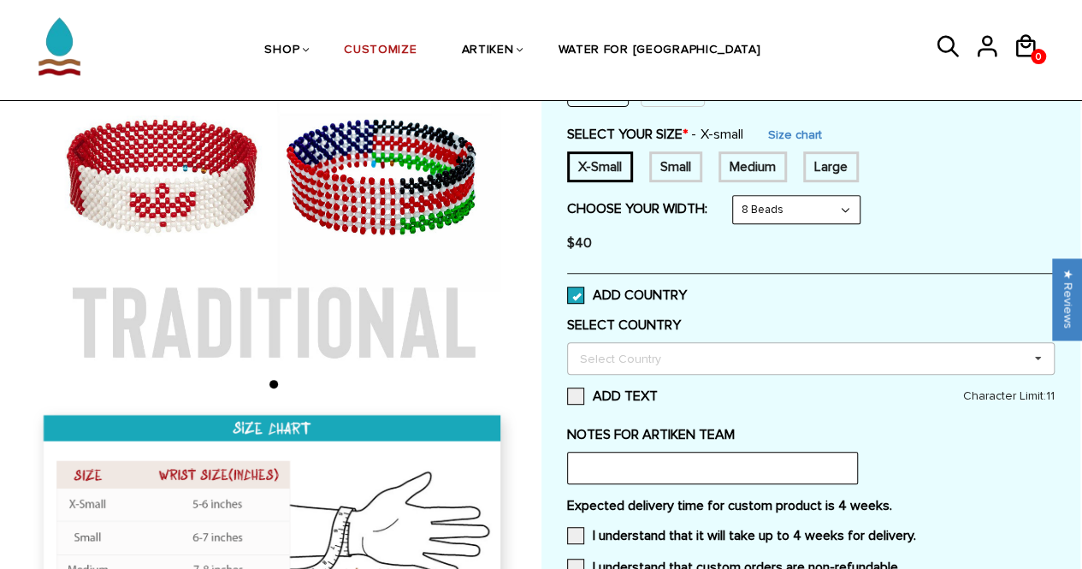
click at [673, 350] on div "Select Country" at bounding box center [631, 358] width 110 height 20
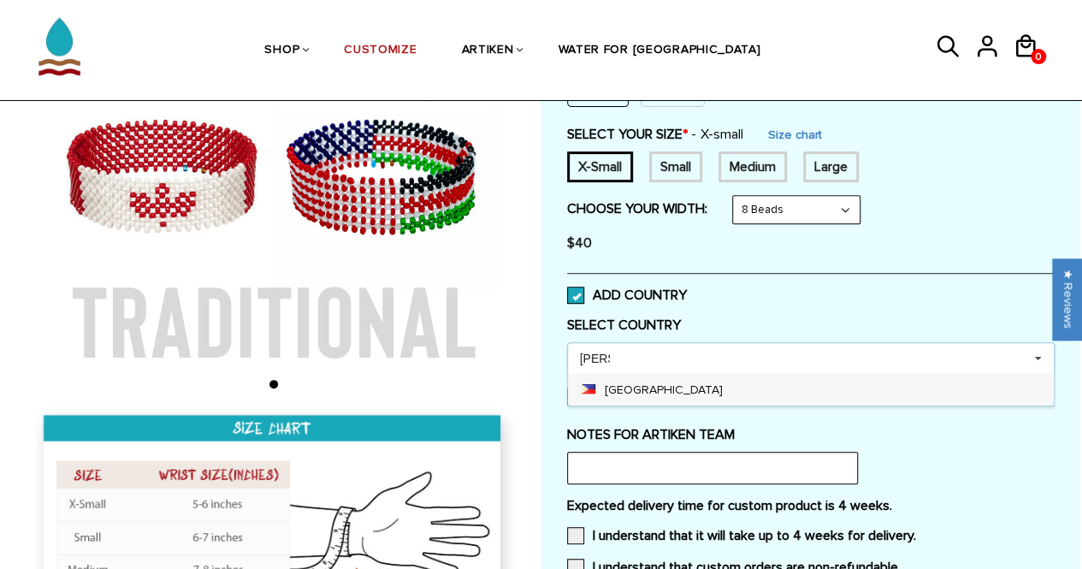
type input "Philip"
click at [664, 383] on div "Philippines" at bounding box center [811, 390] width 486 height 32
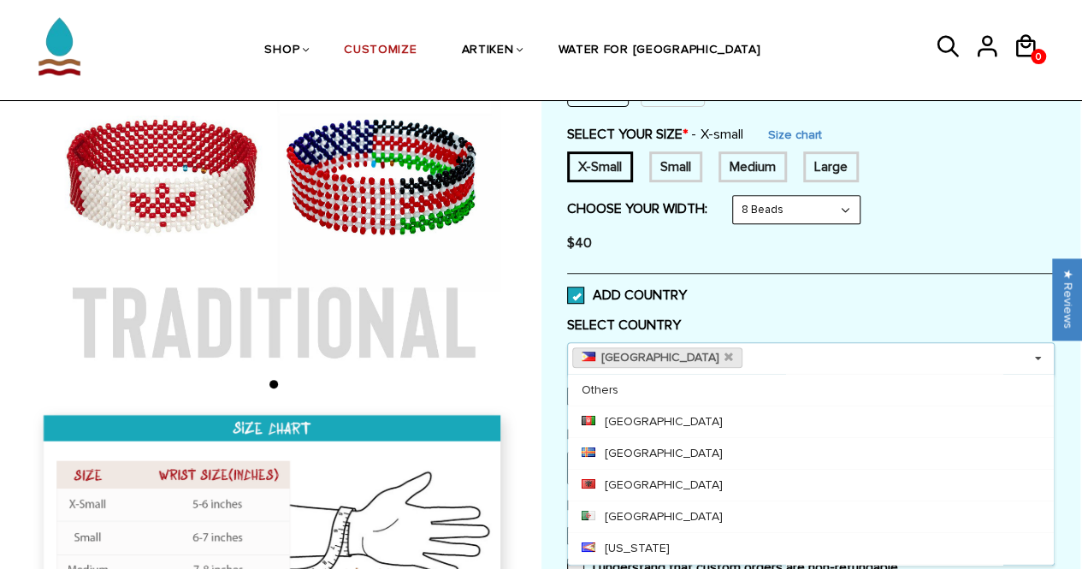
click at [1071, 483] on div "Customize Your Own CHOOSE TYPE OF BRACELET * Traditional Adjustable Traditional…" at bounding box center [811, 283] width 539 height 764
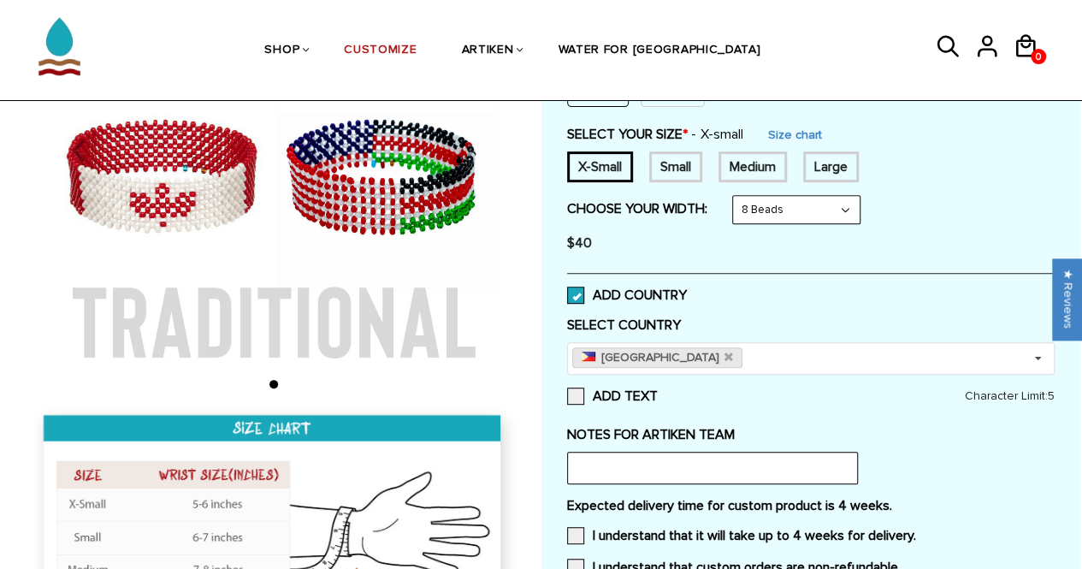
click at [599, 380] on div "Customize Your Own CHOOSE TYPE OF BRACELET * Traditional Adjustable Traditional…" at bounding box center [811, 286] width 488 height 702
click at [609, 400] on label "ADD TEXT" at bounding box center [811, 396] width 488 height 17
click at [658, 391] on input "ADD TEXT" at bounding box center [658, 391] width 0 height 0
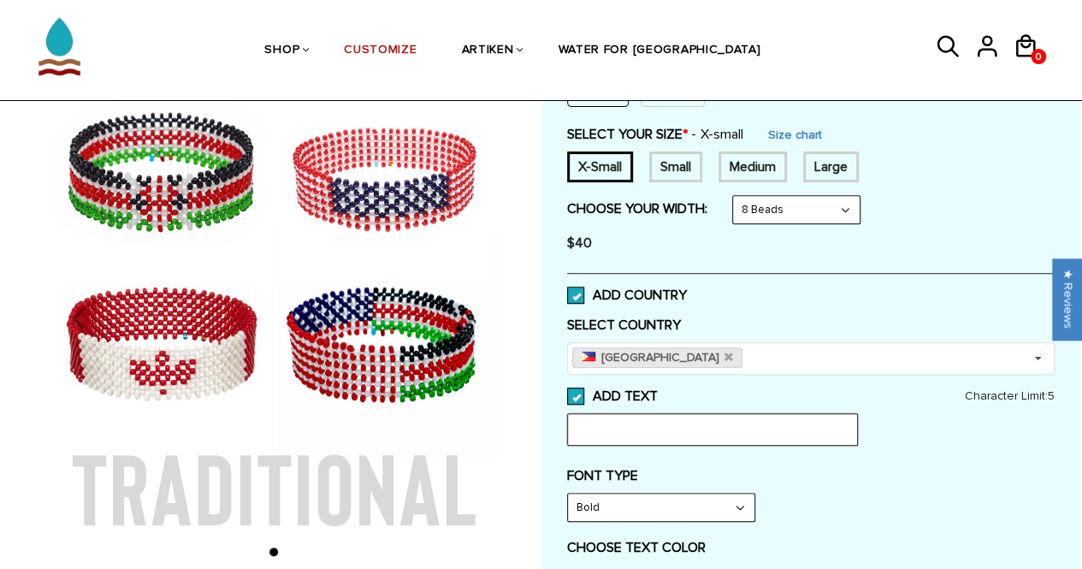
click at [625, 418] on input "text" at bounding box center [712, 429] width 291 height 33
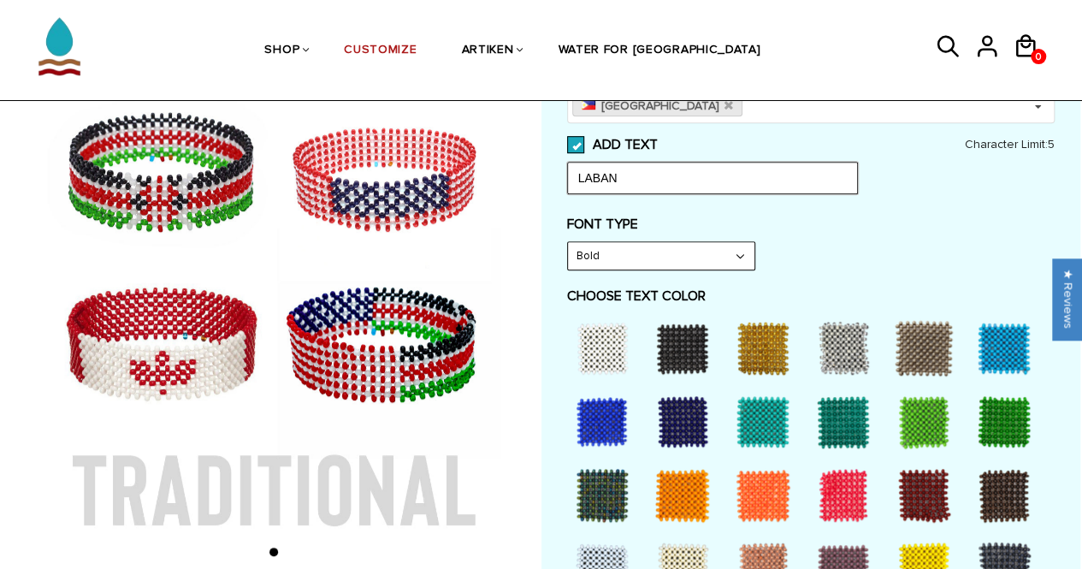
type input "LABAN"
click at [604, 330] on div at bounding box center [602, 348] width 68 height 68
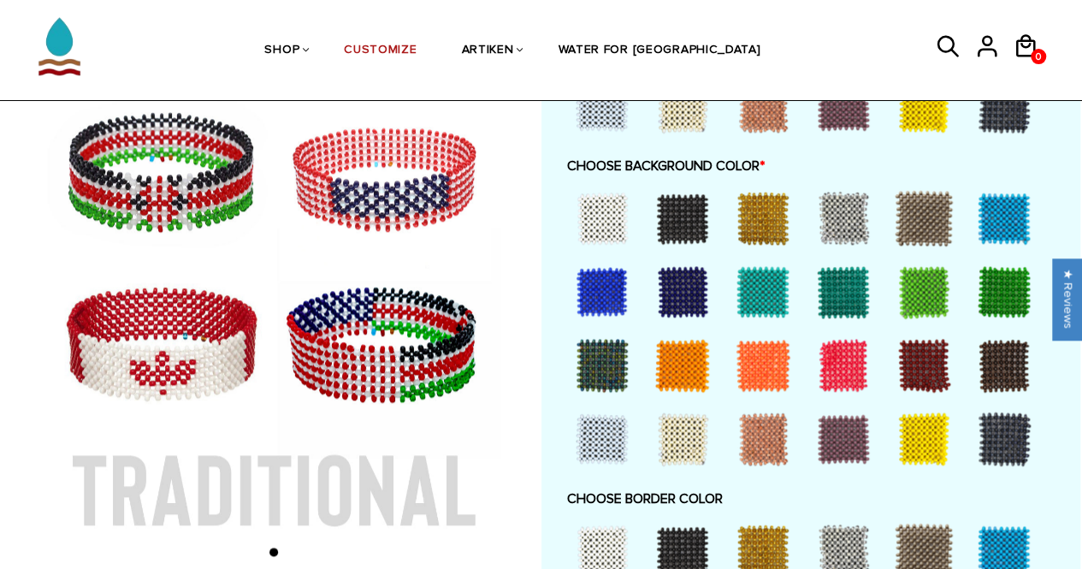
scroll to position [1005, 0]
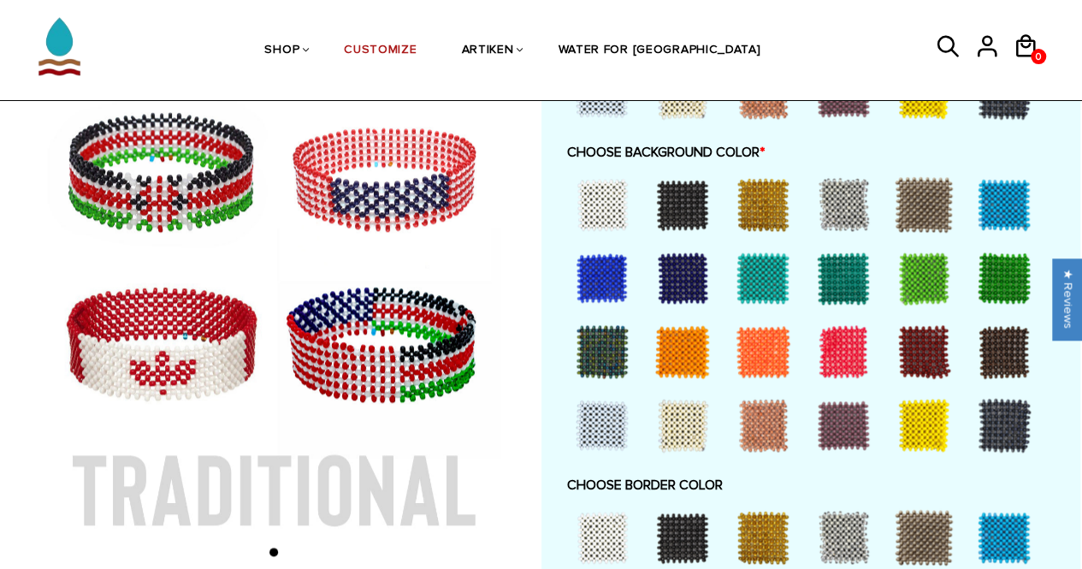
click at [603, 287] on div at bounding box center [602, 278] width 68 height 68
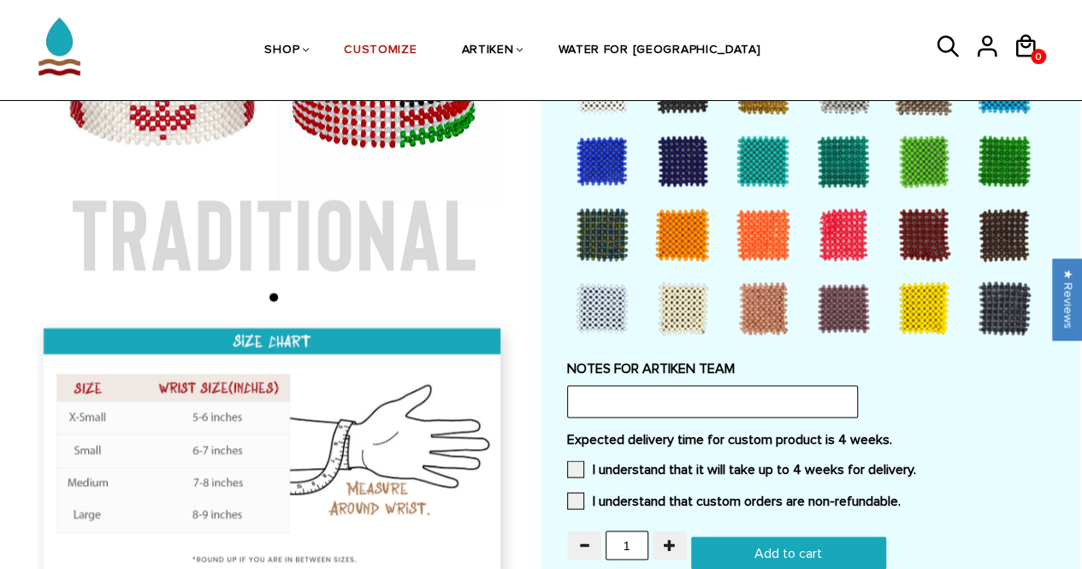
scroll to position [1477, 0]
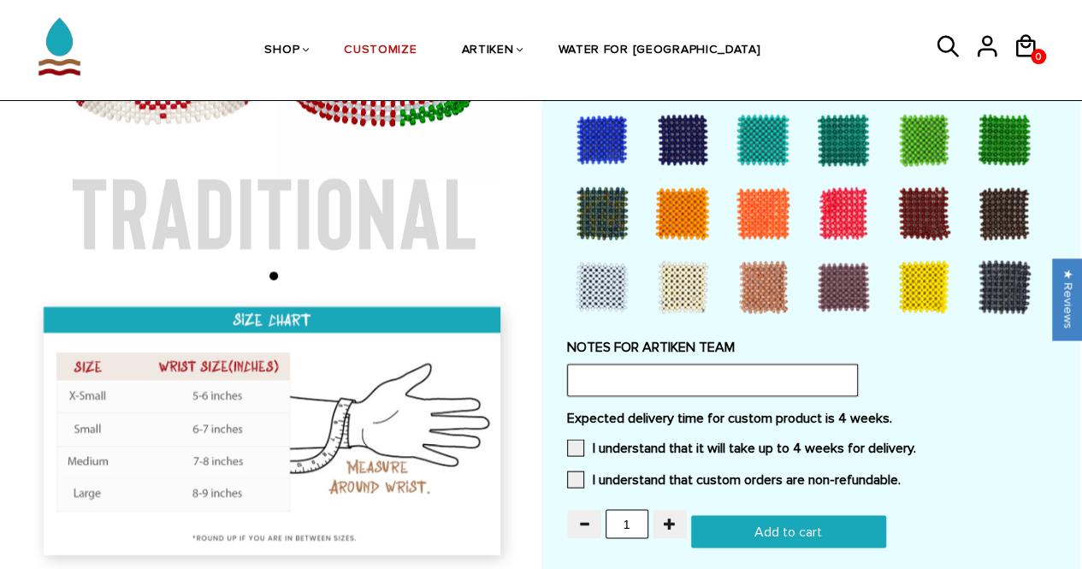
click at [702, 368] on input "text" at bounding box center [712, 380] width 291 height 33
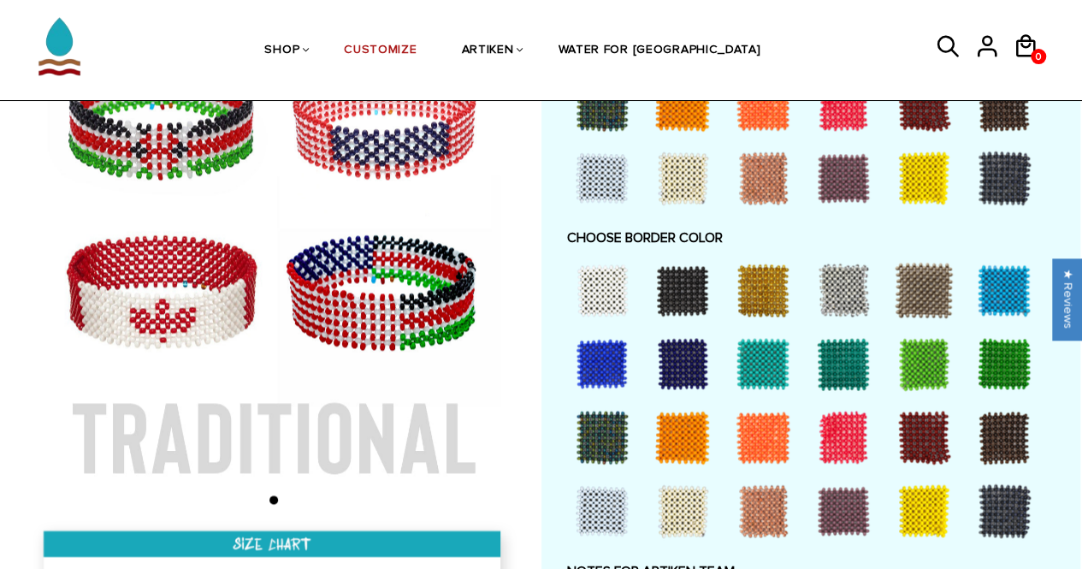
click at [602, 372] on div at bounding box center [602, 363] width 68 height 68
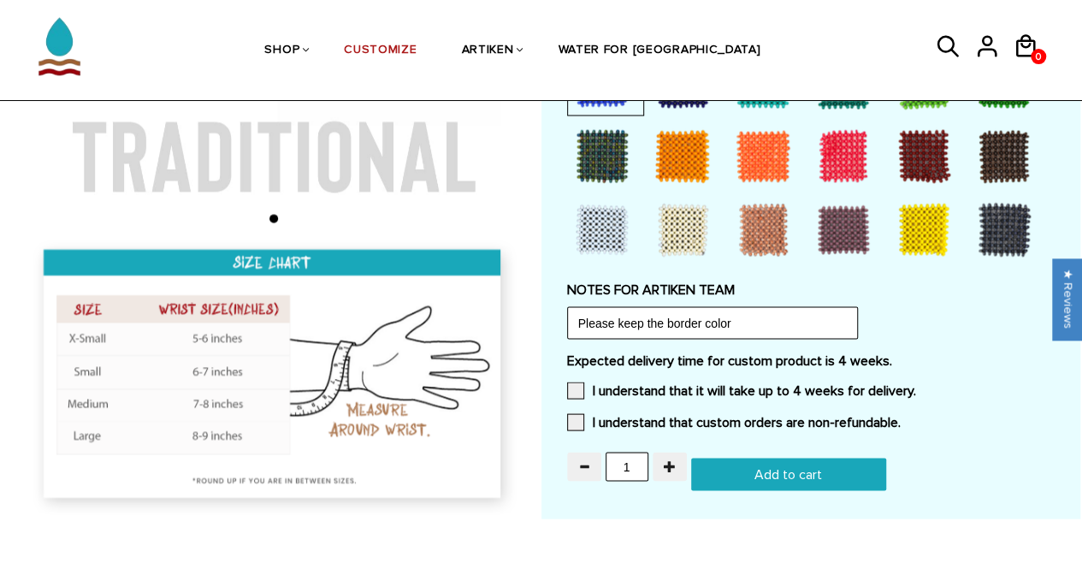
scroll to position [1527, 0]
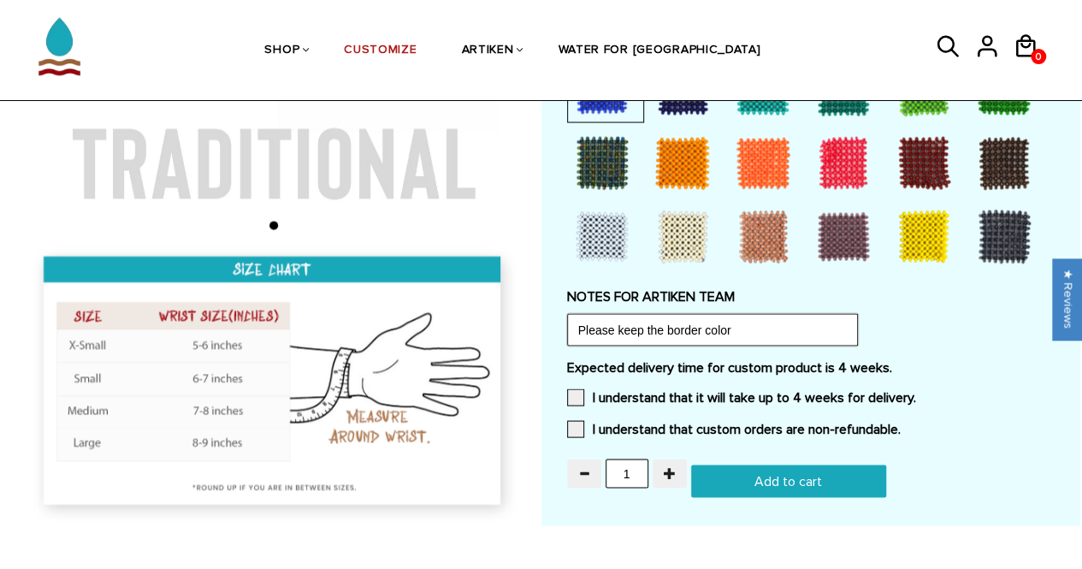
click at [760, 326] on input "Please keep the border color" at bounding box center [712, 329] width 291 height 33
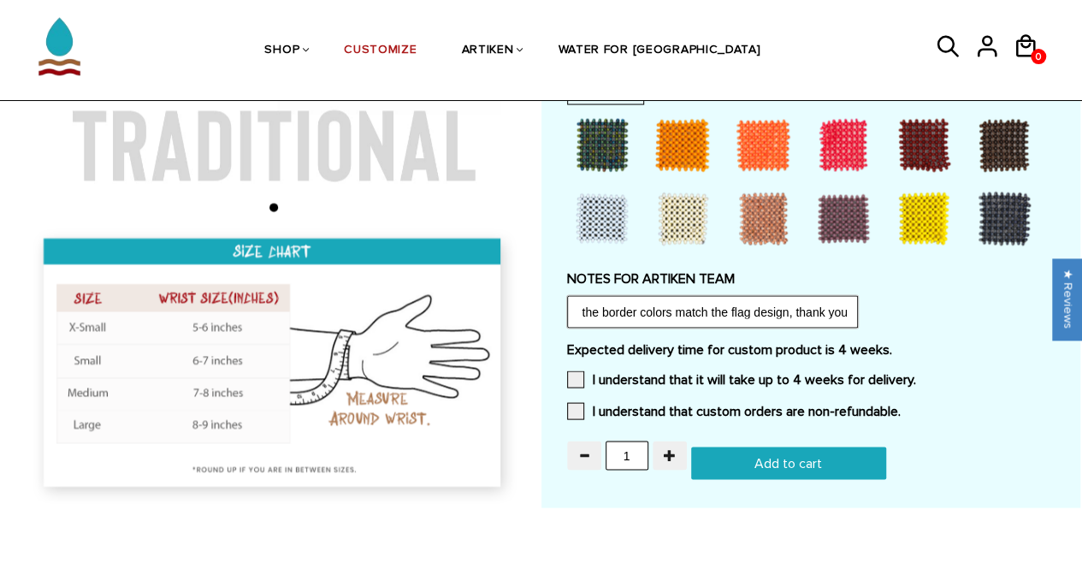
scroll to position [0, 621]
type input "Please keep the border color the same as the background color for the text port…"
click at [784, 471] on input "Add to cart" at bounding box center [788, 463] width 195 height 33
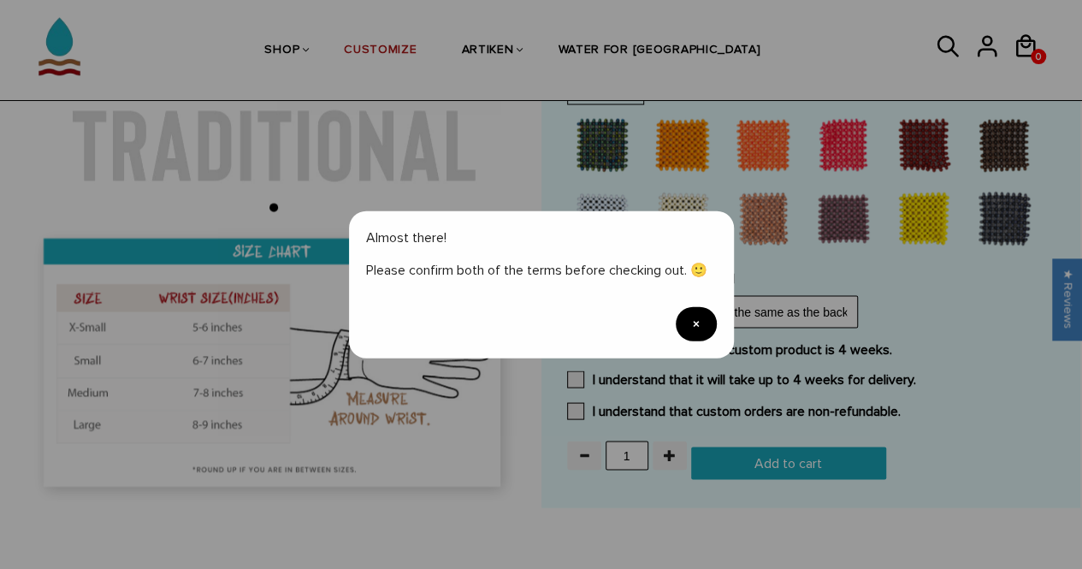
click at [679, 335] on div "Almost there! Please confirm both of the terms before checking out. 🙂 ×" at bounding box center [541, 284] width 385 height 148
click at [689, 338] on span "×" at bounding box center [696, 324] width 41 height 34
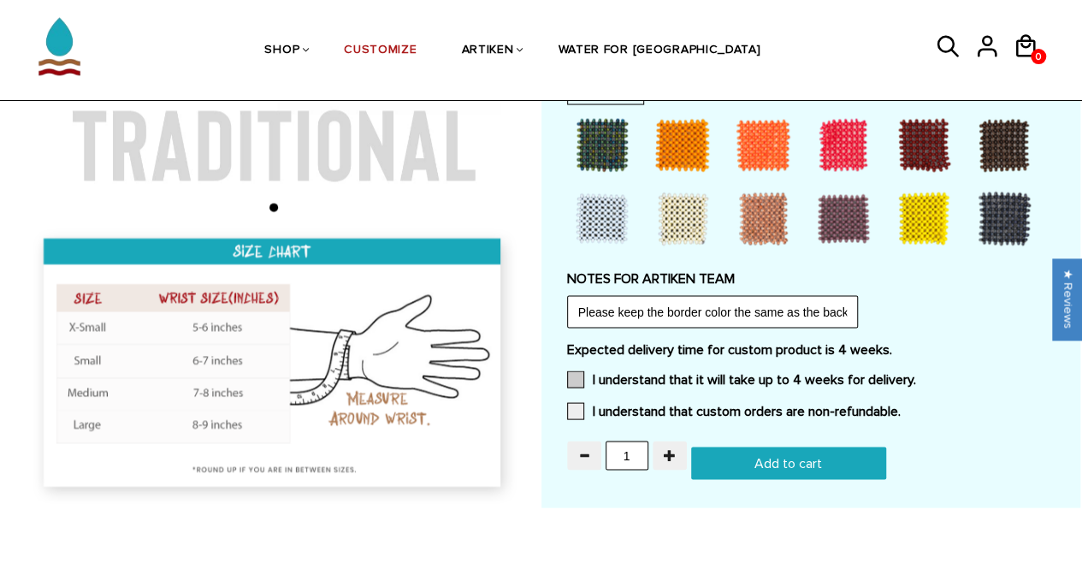
click at [577, 379] on span at bounding box center [575, 378] width 17 height 17
click at [916, 374] on input "I understand that it will take up to 4 weeks for delivery." at bounding box center [916, 374] width 0 height 0
click at [575, 411] on span at bounding box center [575, 410] width 17 height 17
click at [901, 406] on input "I understand that custom orders are non-refundable." at bounding box center [901, 406] width 0 height 0
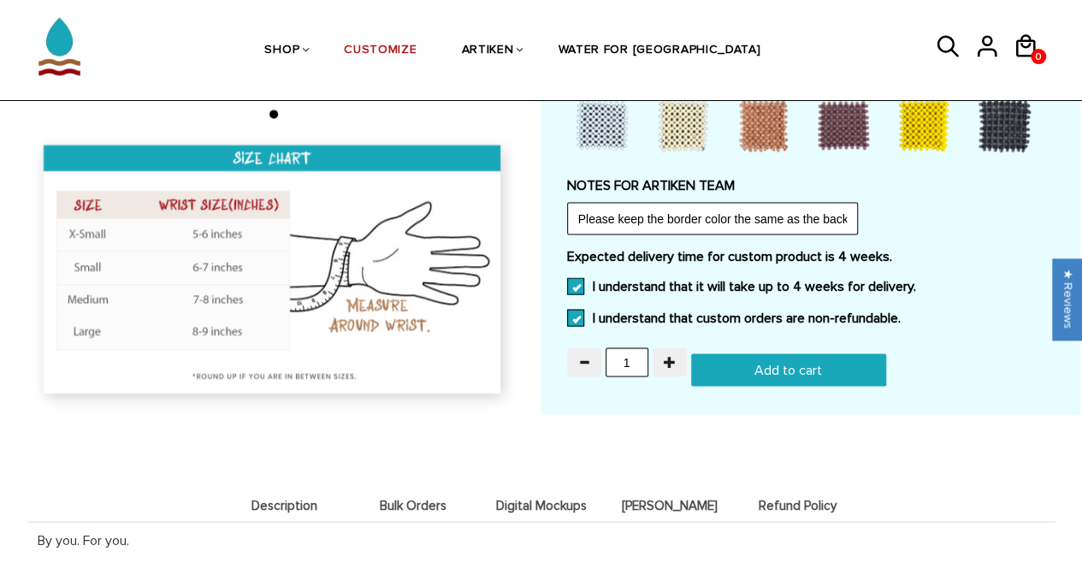
scroll to position [1578, 0]
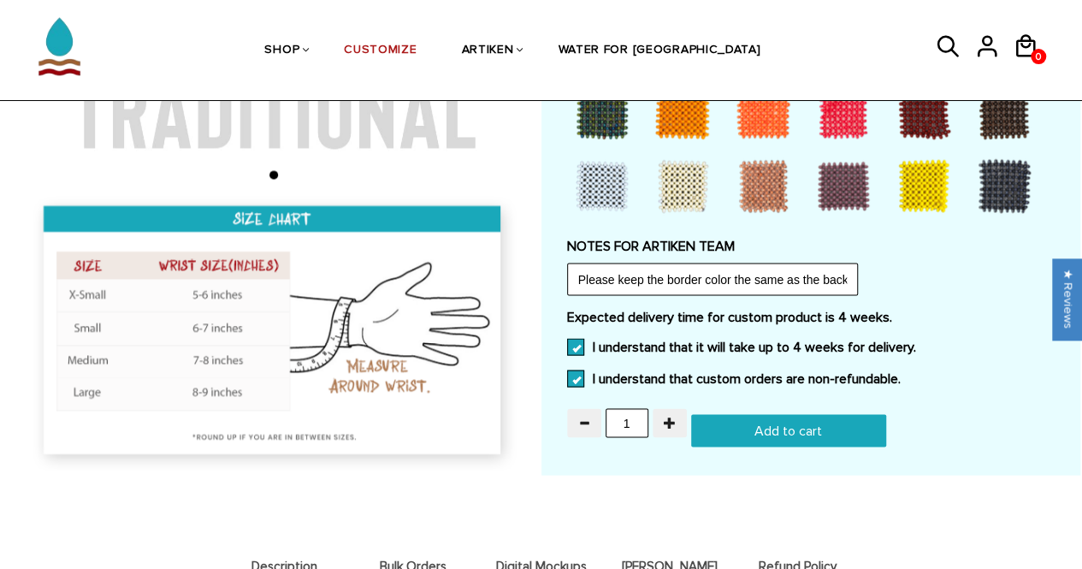
click at [803, 430] on input "Add to cart" at bounding box center [788, 430] width 195 height 33
type input "Add to cart"
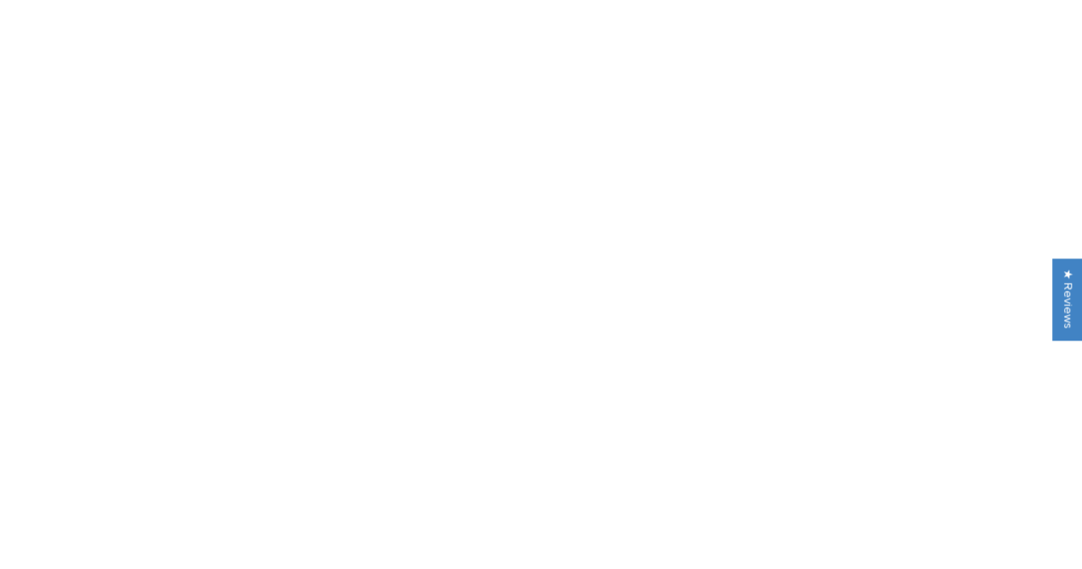
scroll to position [1578, 0]
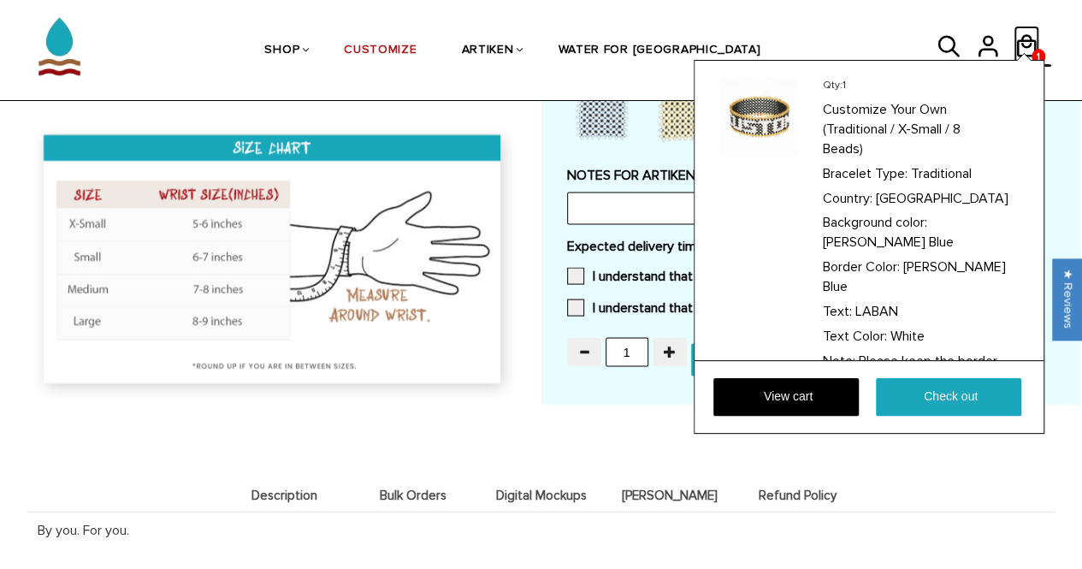
click at [1027, 39] on icon at bounding box center [1027, 46] width 26 height 41
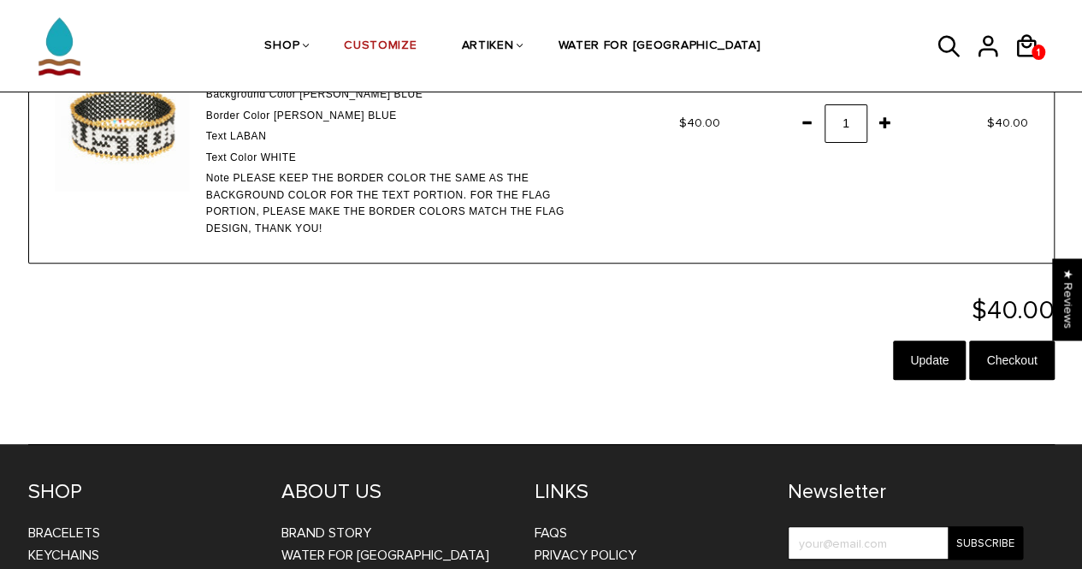
scroll to position [243, 0]
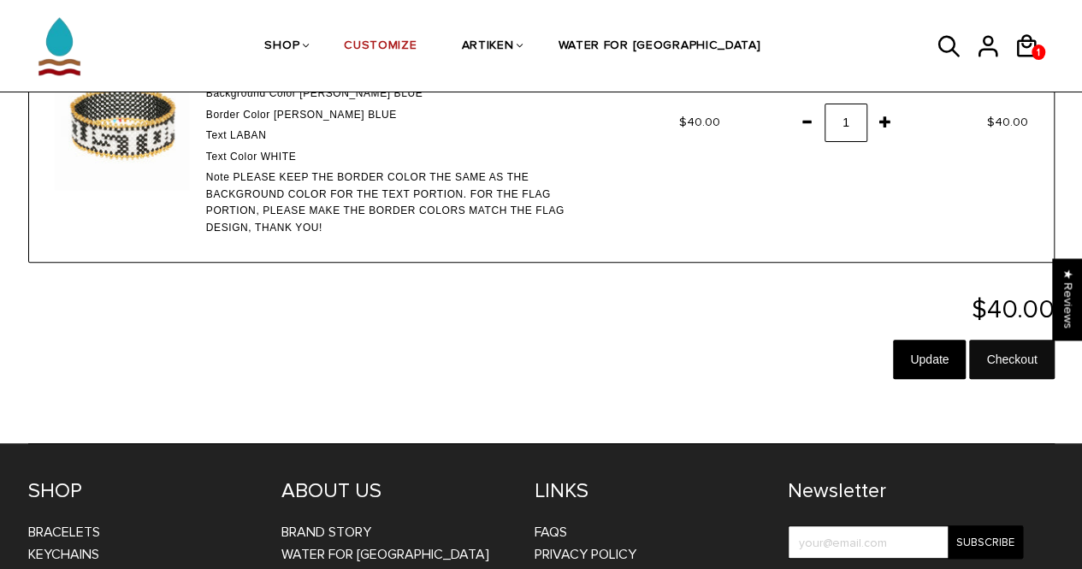
click at [1005, 369] on input "Checkout" at bounding box center [1011, 359] width 85 height 39
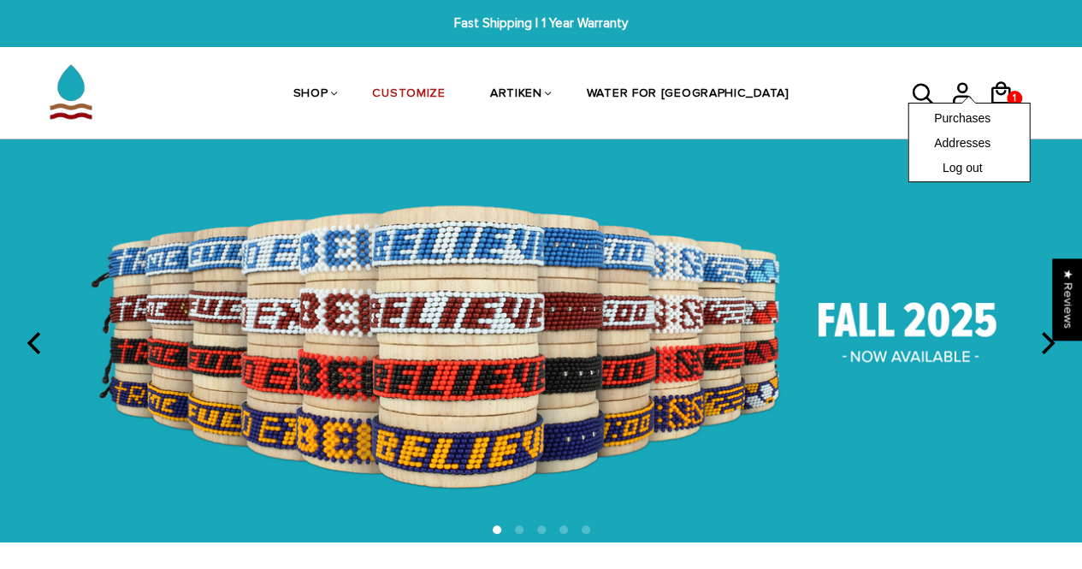
click at [999, 103] on div "Purchases Addresses Log out" at bounding box center [969, 143] width 122 height 80
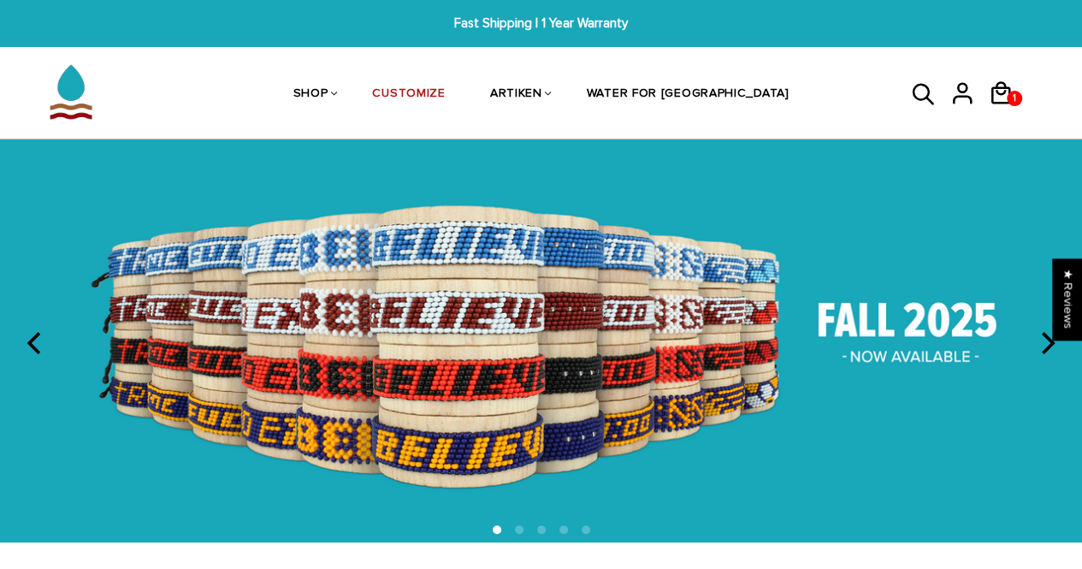
click at [1028, 62] on div "Purchases Addresses Log out 1 1 Qty: 1 Customize Your Own (Traditional / X-Smal…" at bounding box center [969, 94] width 171 height 91
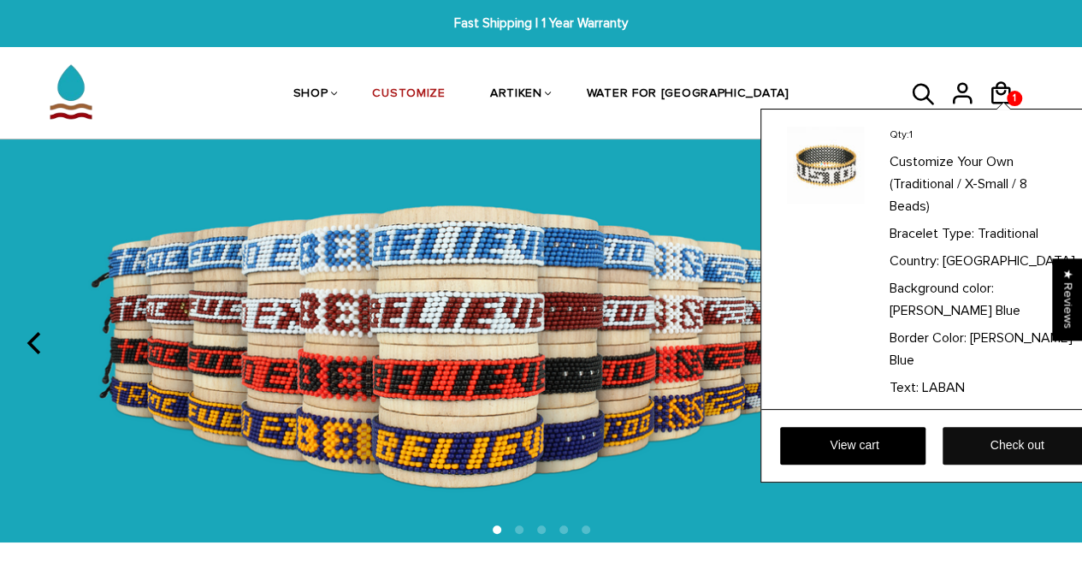
click at [982, 454] on link "Check out" at bounding box center [1015, 446] width 145 height 38
